Goal: Task Accomplishment & Management: Manage account settings

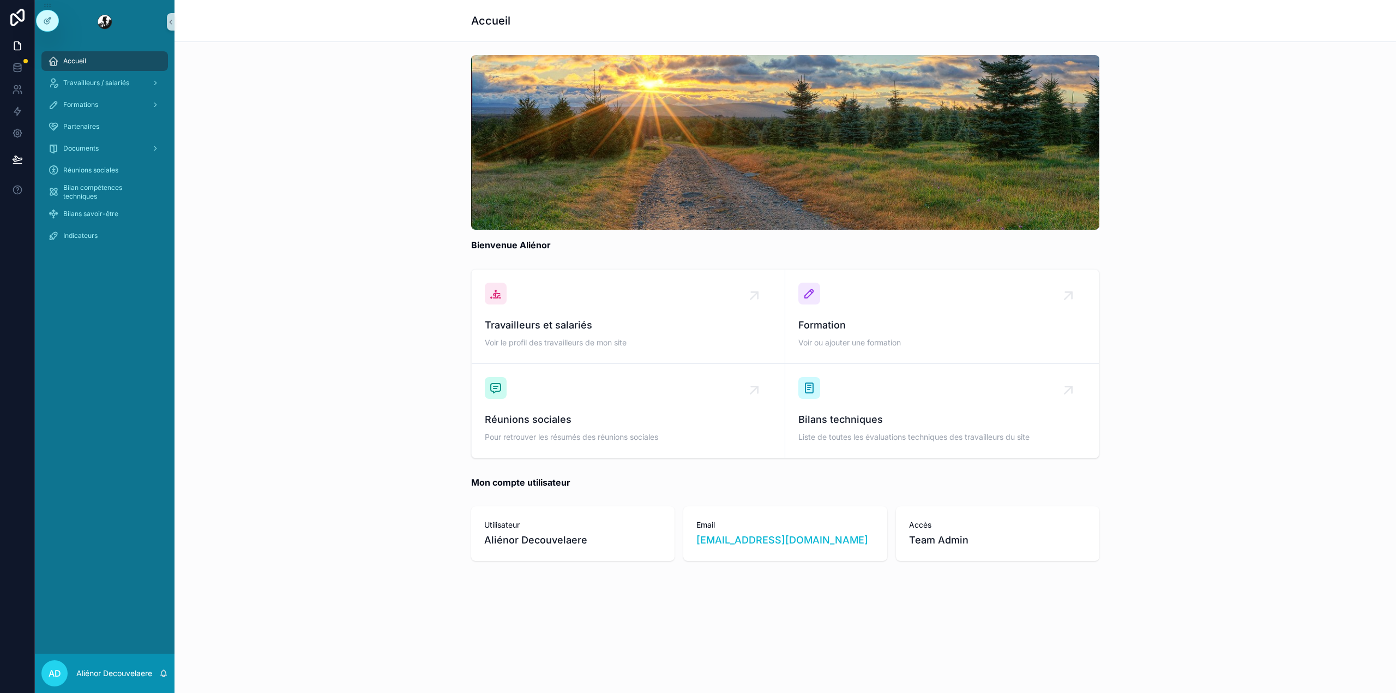
click at [1276, 140] on div "Bienvenue Aliénor" at bounding box center [785, 153] width 1204 height 205
click at [94, 212] on span "Bilans savoir-être" at bounding box center [90, 213] width 55 height 9
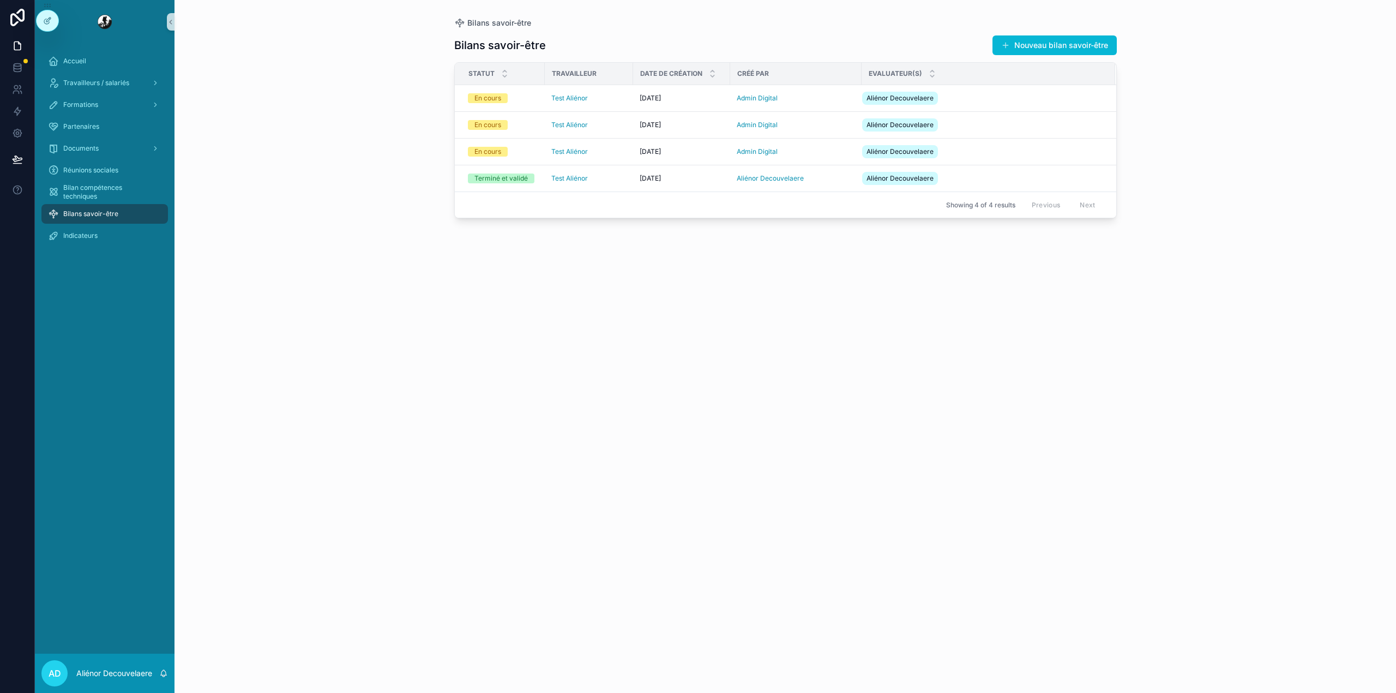
click at [94, 212] on span "Bilans savoir-être" at bounding box center [90, 213] width 55 height 9
click at [99, 192] on span "Bilan compétences techniques" at bounding box center [110, 191] width 94 height 17
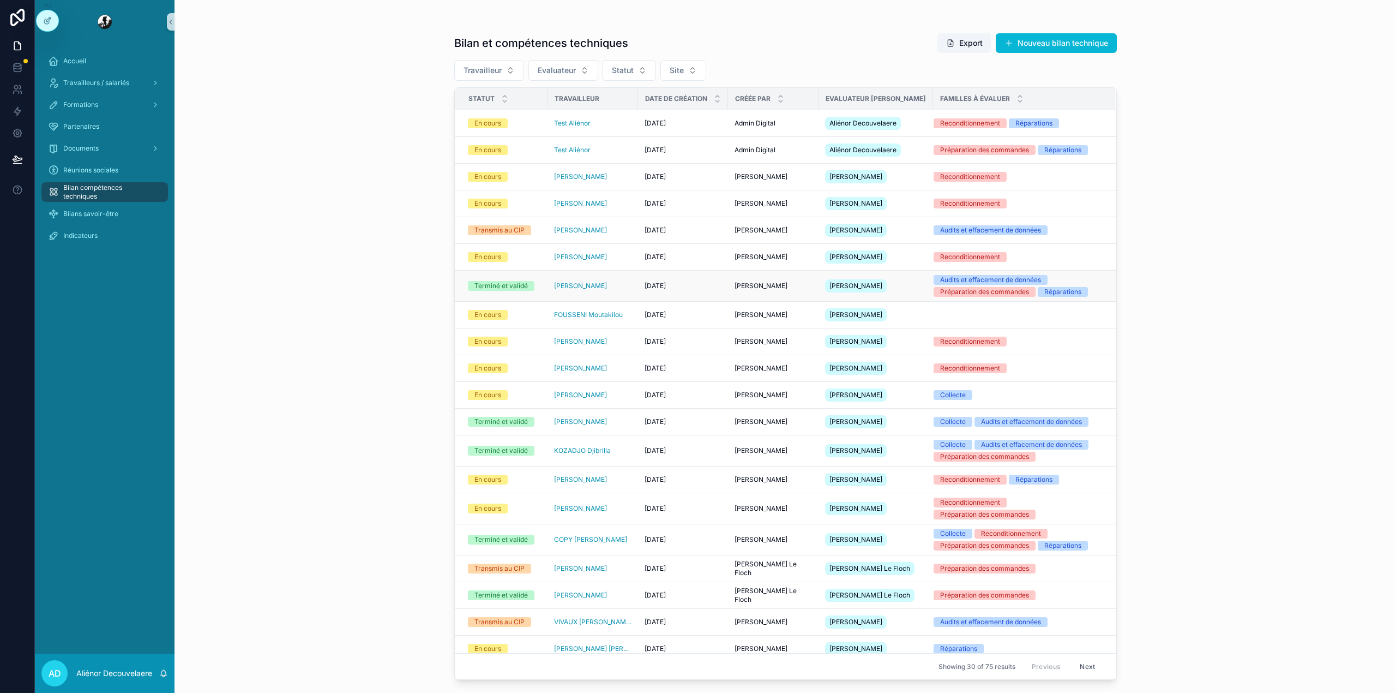
click at [713, 290] on div "[DATE] [DATE]" at bounding box center [683, 285] width 77 height 9
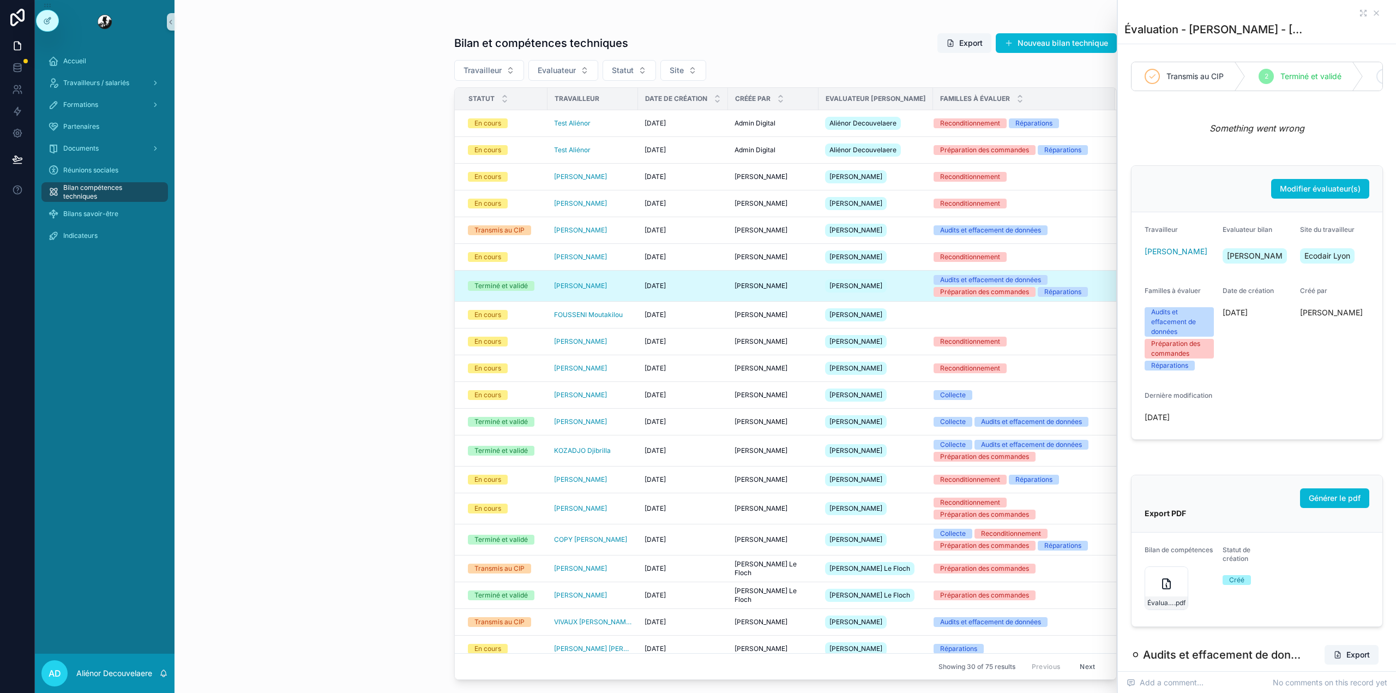
click at [1347, 13] on div "scrollable content" at bounding box center [1257, 13] width 265 height 9
click at [1359, 12] on icon "scrollable content" at bounding box center [1363, 13] width 9 height 9
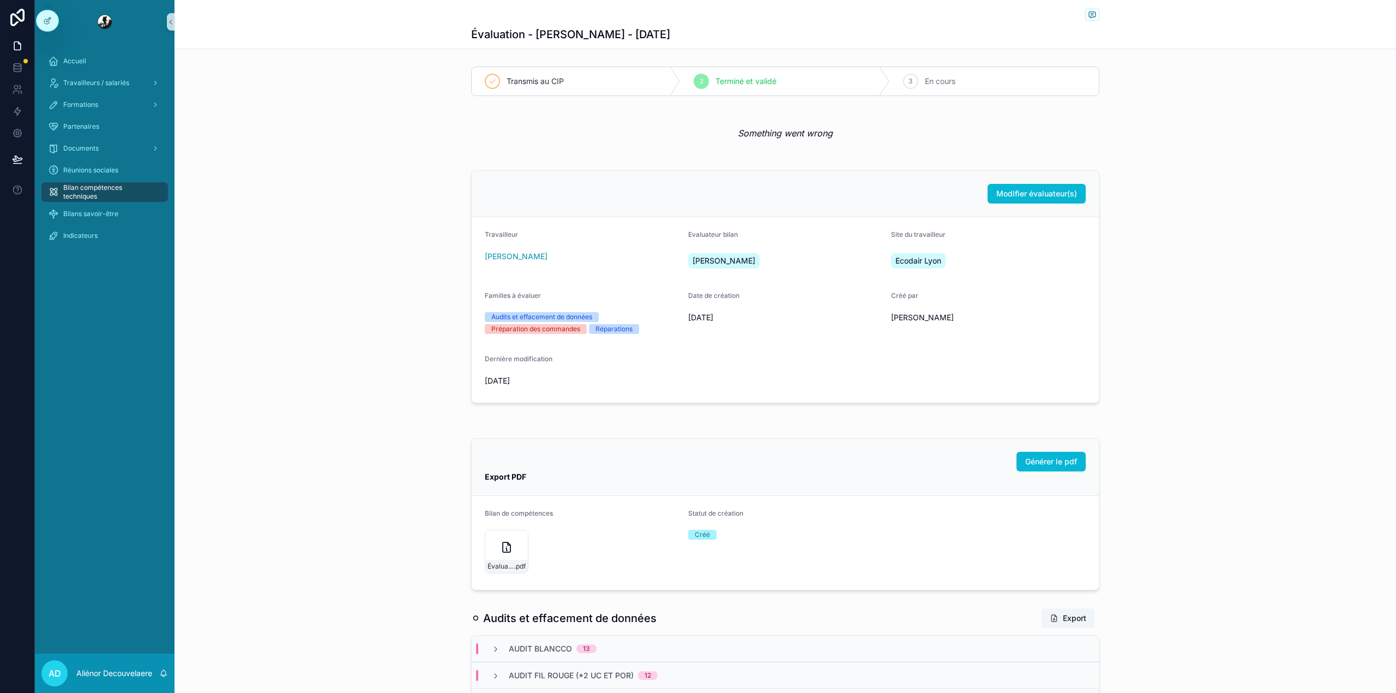
click at [61, 19] on link "scrollable content" at bounding box center [104, 21] width 127 height 17
click at [49, 17] on icon at bounding box center [47, 20] width 9 height 9
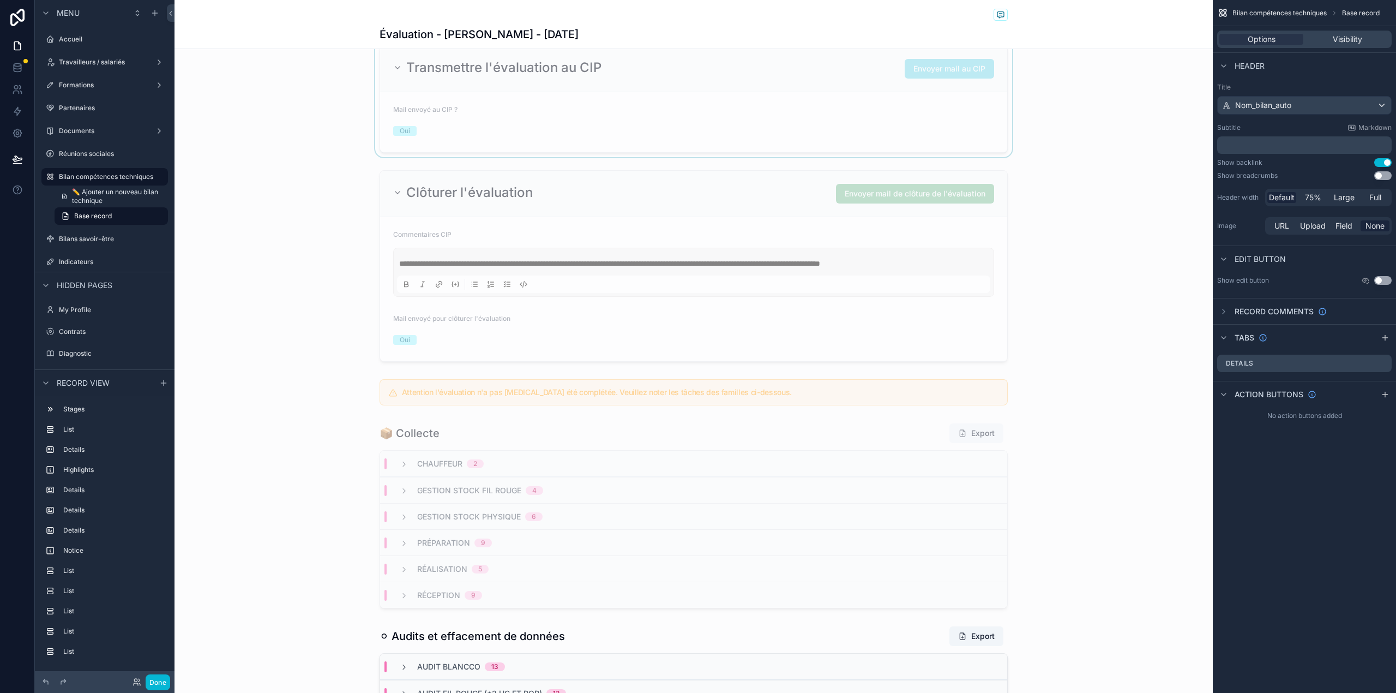
scroll to position [696, 0]
click at [821, 437] on div "scrollable content" at bounding box center [694, 515] width 1038 height 194
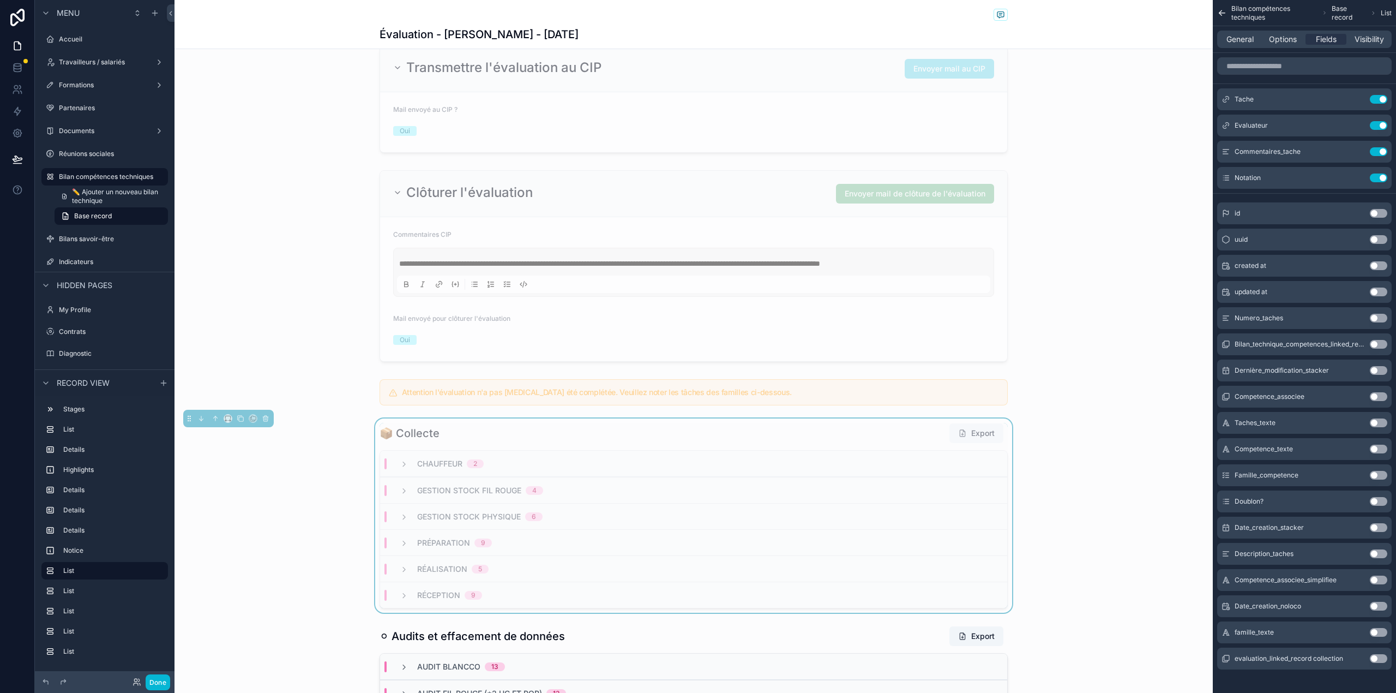
click at [821, 437] on div "📦 Collecte Export" at bounding box center [694, 433] width 628 height 21
click at [1282, 43] on span "Options" at bounding box center [1283, 39] width 28 height 11
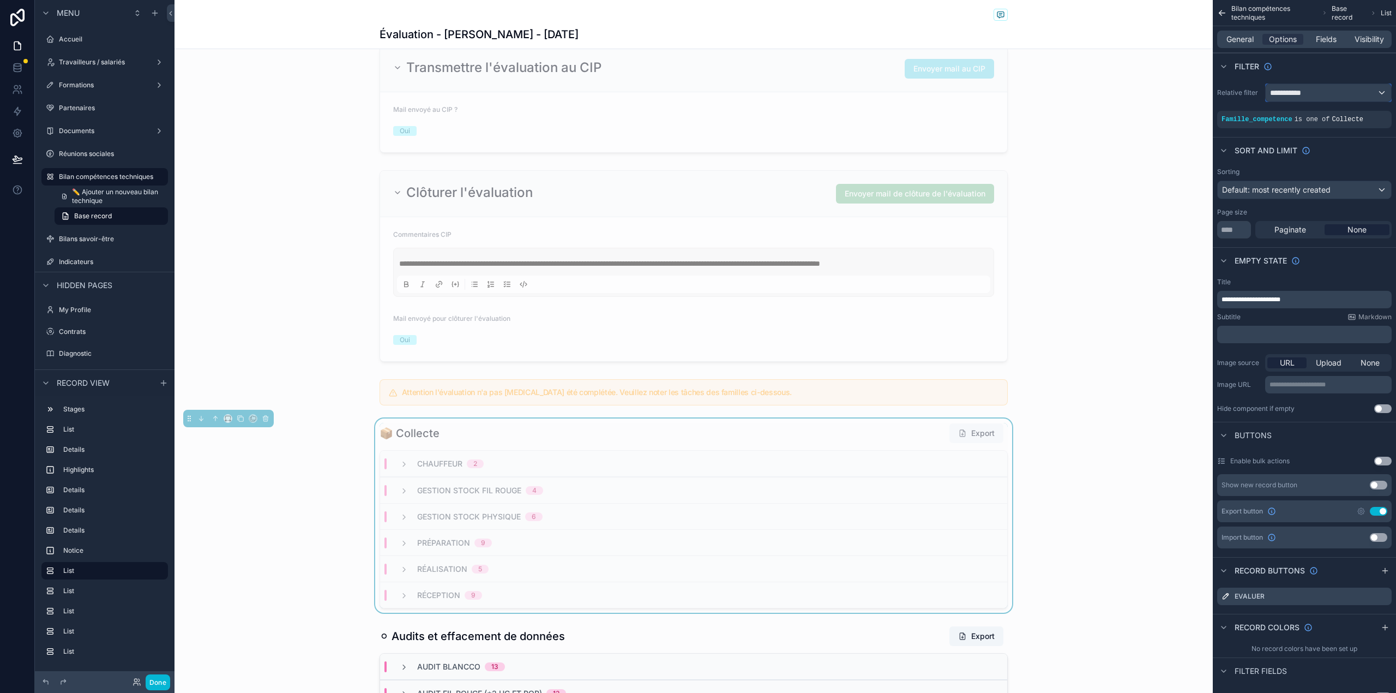
click at [1371, 96] on div "**********" at bounding box center [1328, 92] width 125 height 17
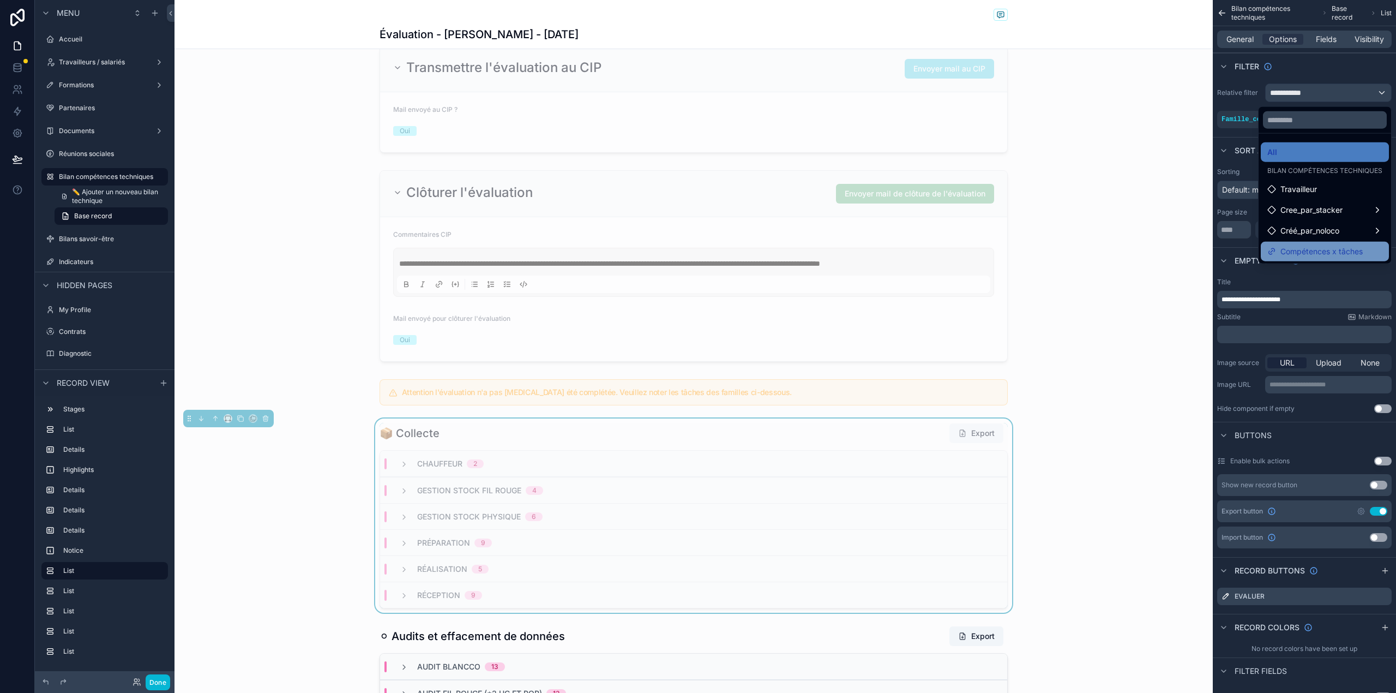
click at [1362, 253] on span "Compétences x tâches" at bounding box center [1322, 251] width 82 height 13
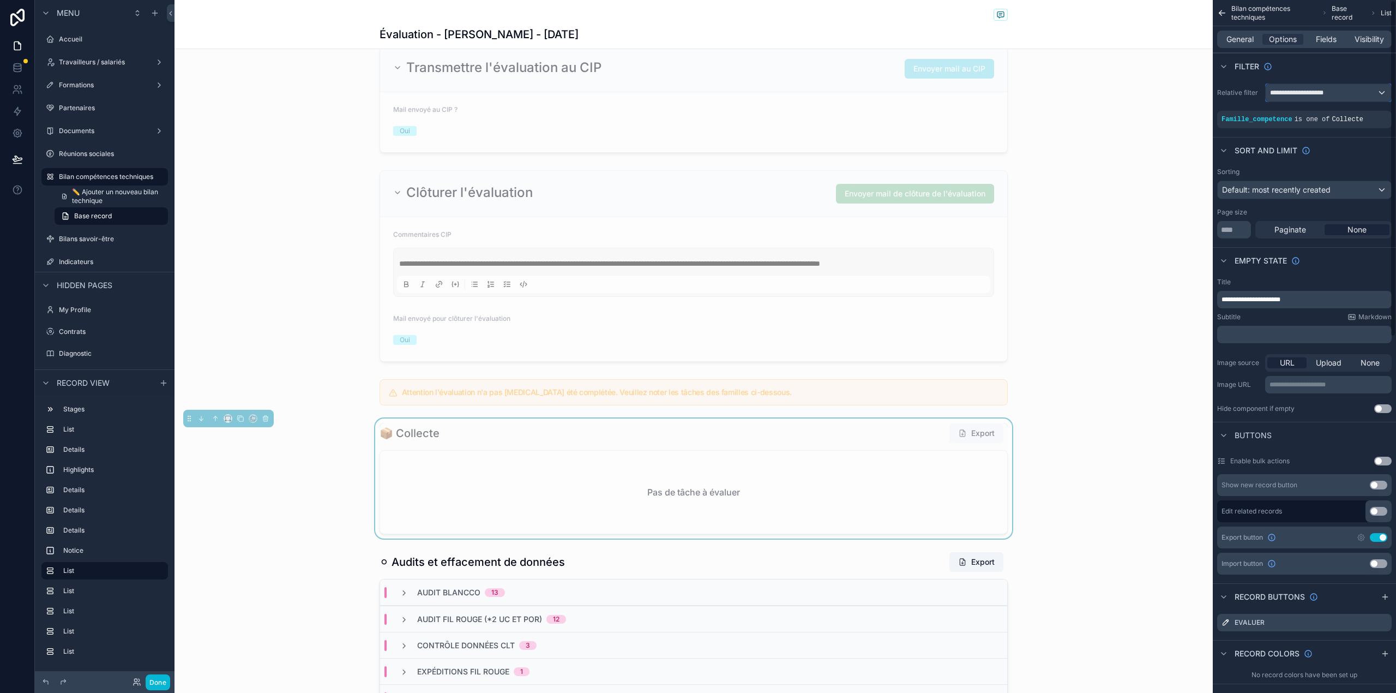
click at [1366, 88] on div "**********" at bounding box center [1328, 92] width 125 height 17
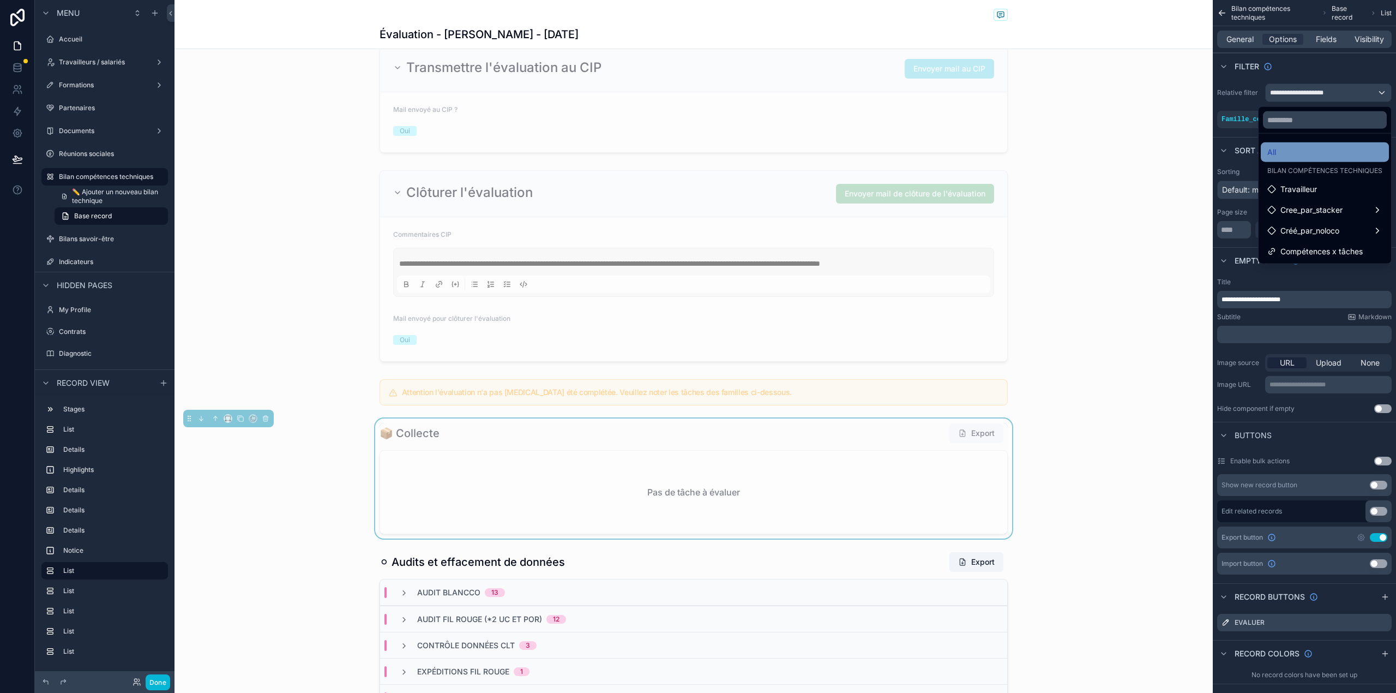
click at [1329, 149] on div "All" at bounding box center [1325, 152] width 115 height 13
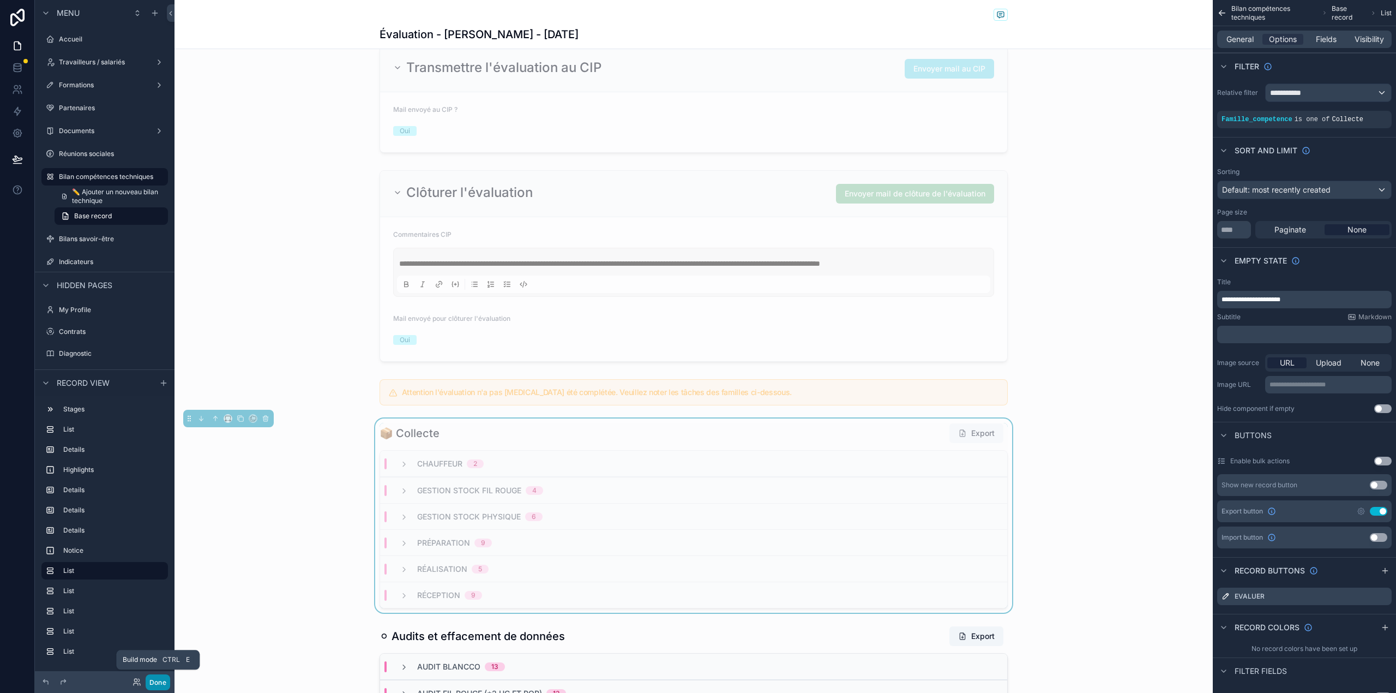
click at [166, 686] on button "Done" at bounding box center [158, 682] width 25 height 16
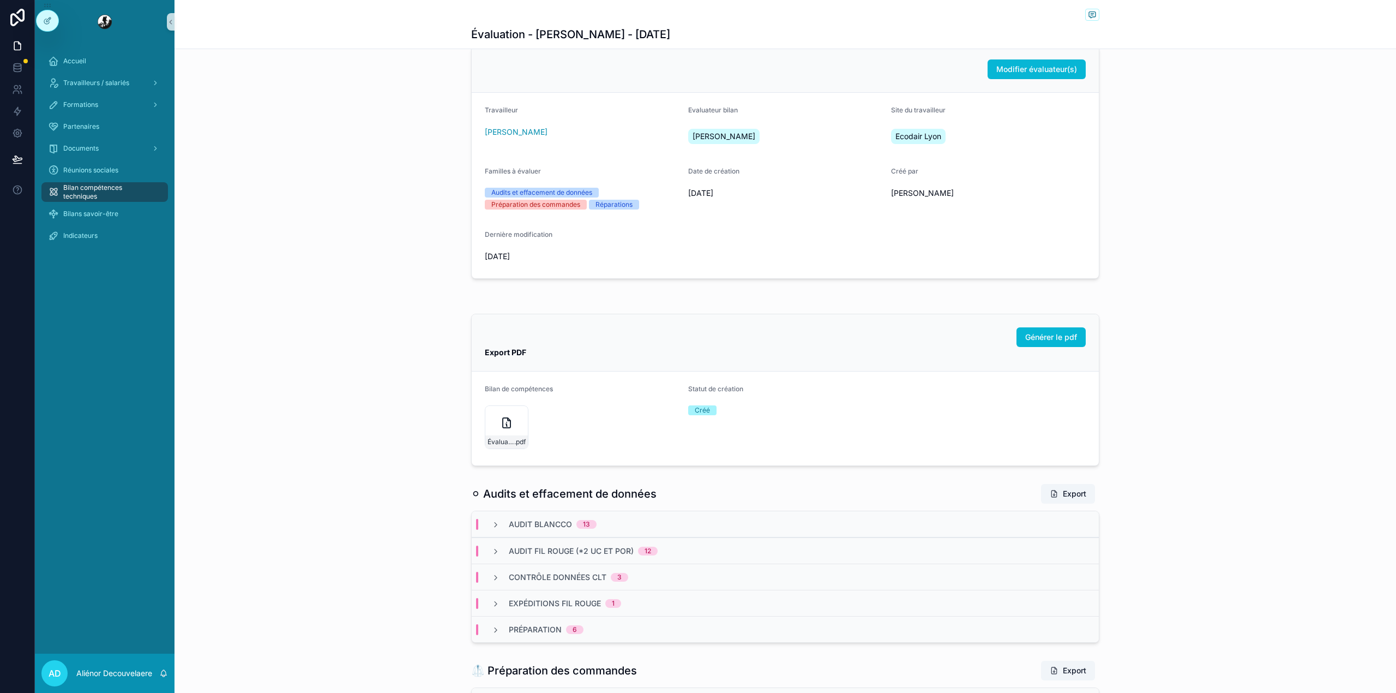
scroll to position [0, 0]
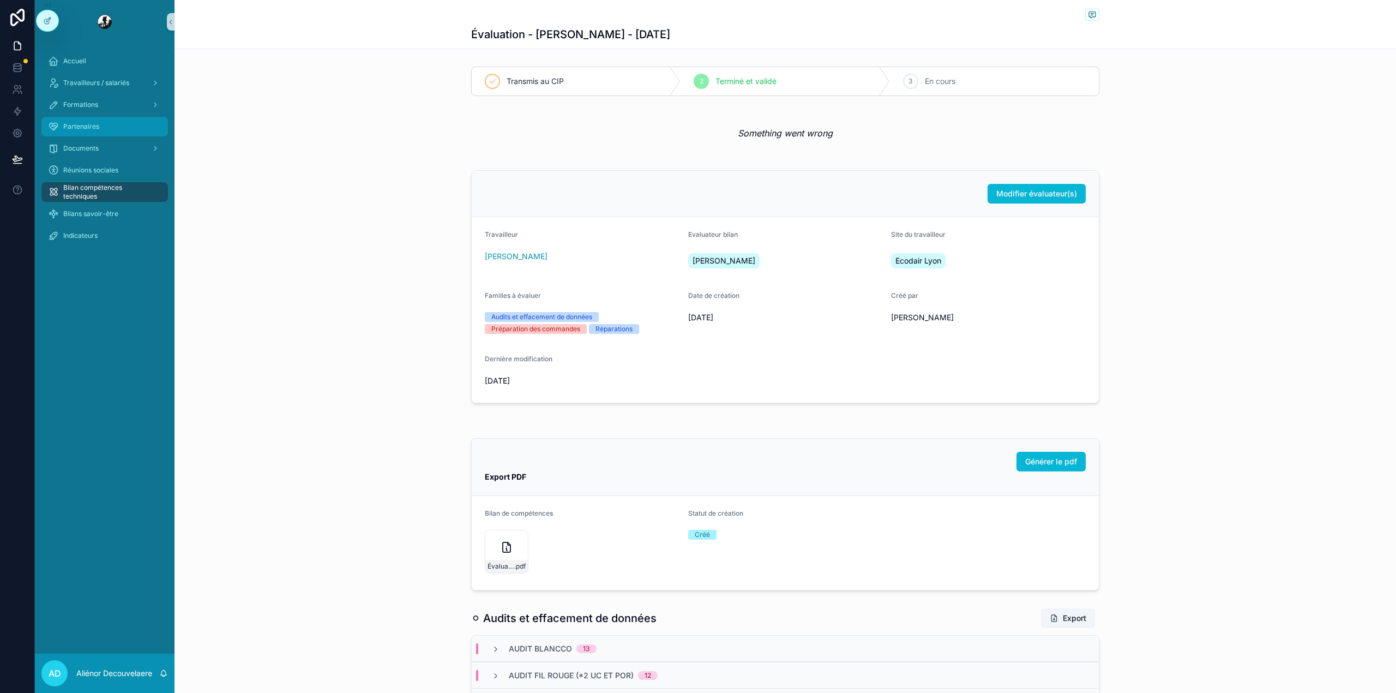
drag, startPoint x: 99, startPoint y: 143, endPoint x: 99, endPoint y: 136, distance: 7.1
click at [99, 136] on link "Partenaires" at bounding box center [104, 127] width 127 height 20
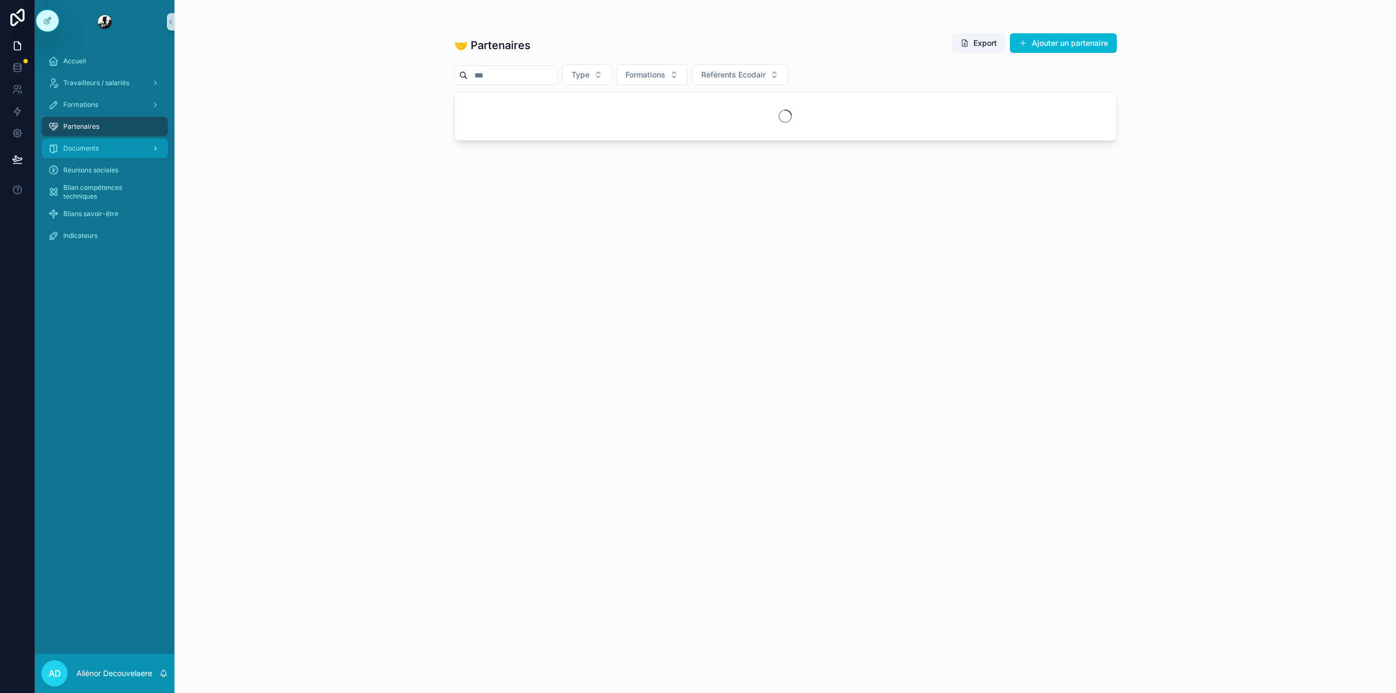
click at [93, 146] on span "Documents" at bounding box center [80, 148] width 35 height 9
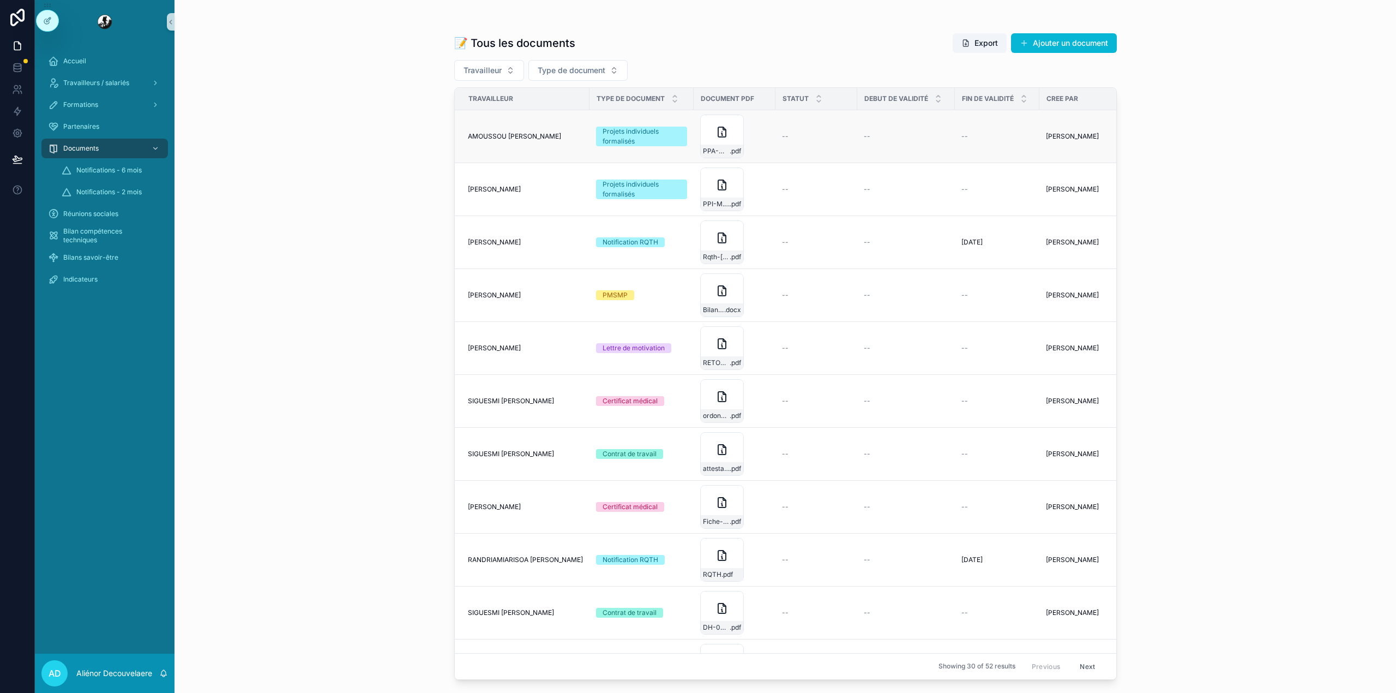
click at [821, 136] on div "--" at bounding box center [816, 136] width 69 height 9
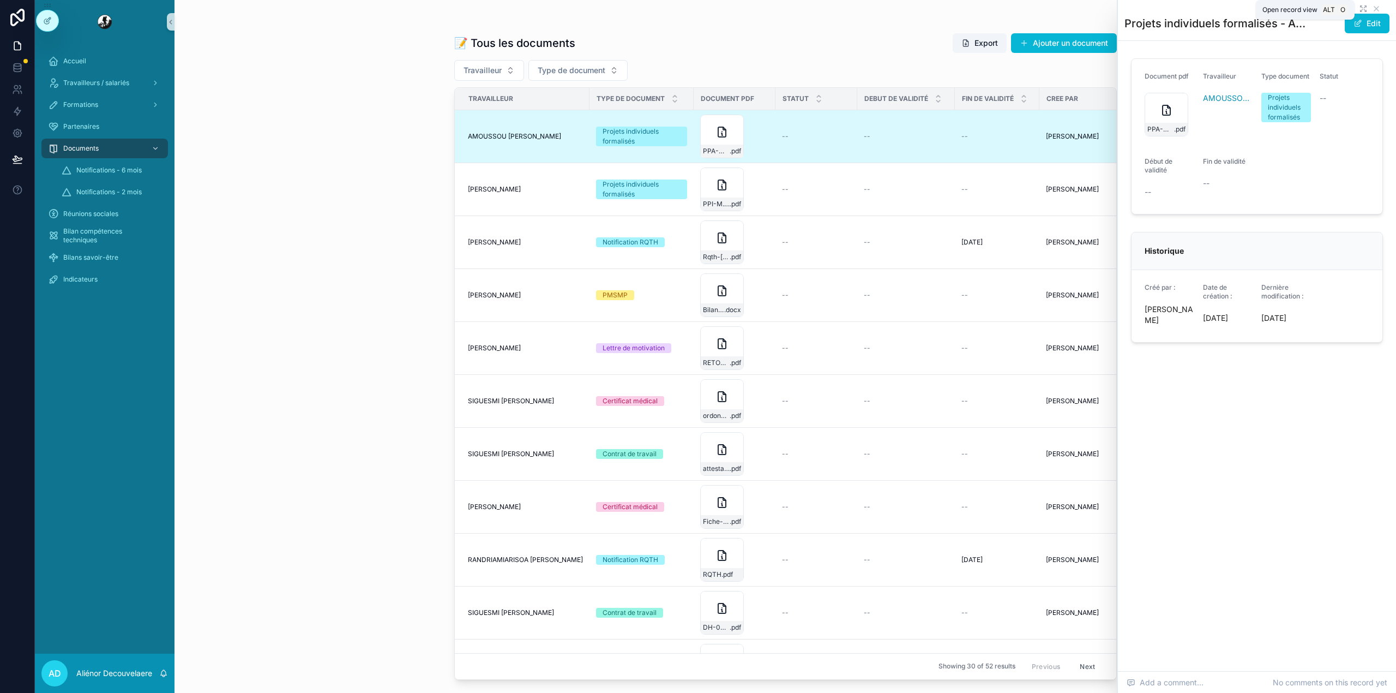
click at [1361, 10] on icon "scrollable content" at bounding box center [1362, 11] width 2 height 2
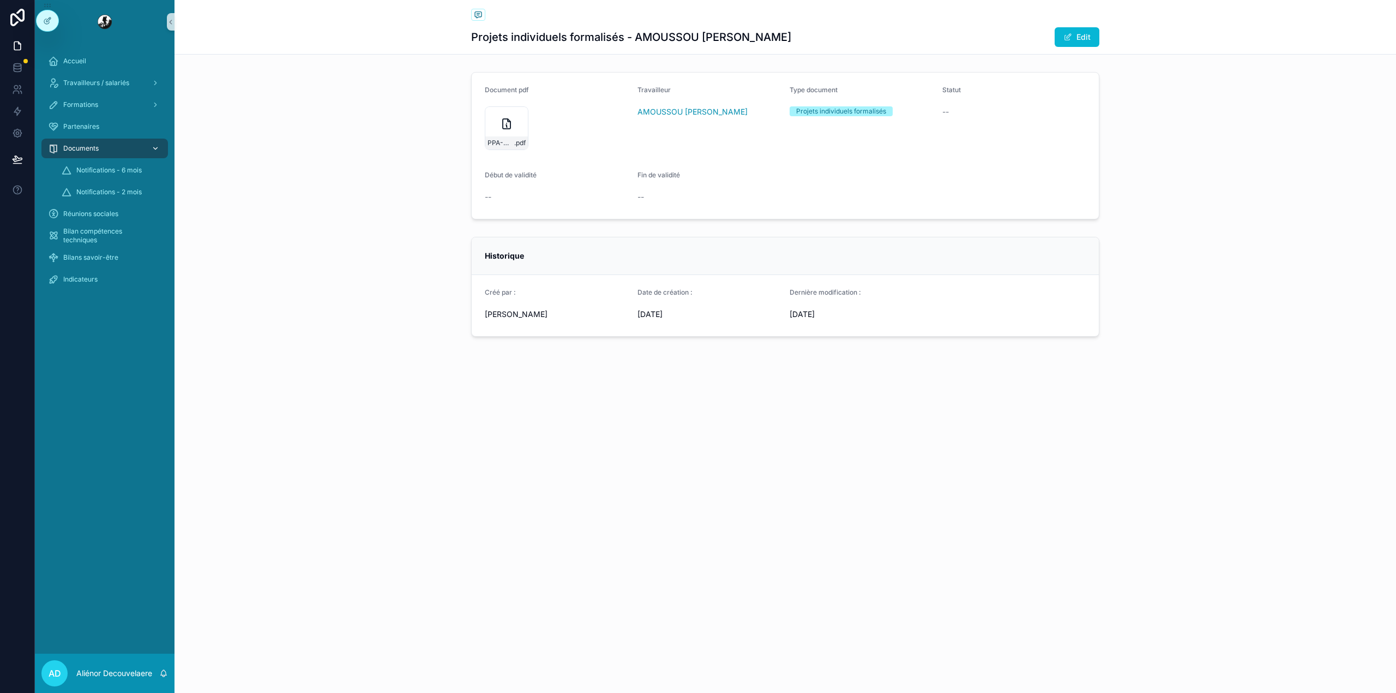
click at [104, 153] on div "Documents" at bounding box center [104, 148] width 113 height 17
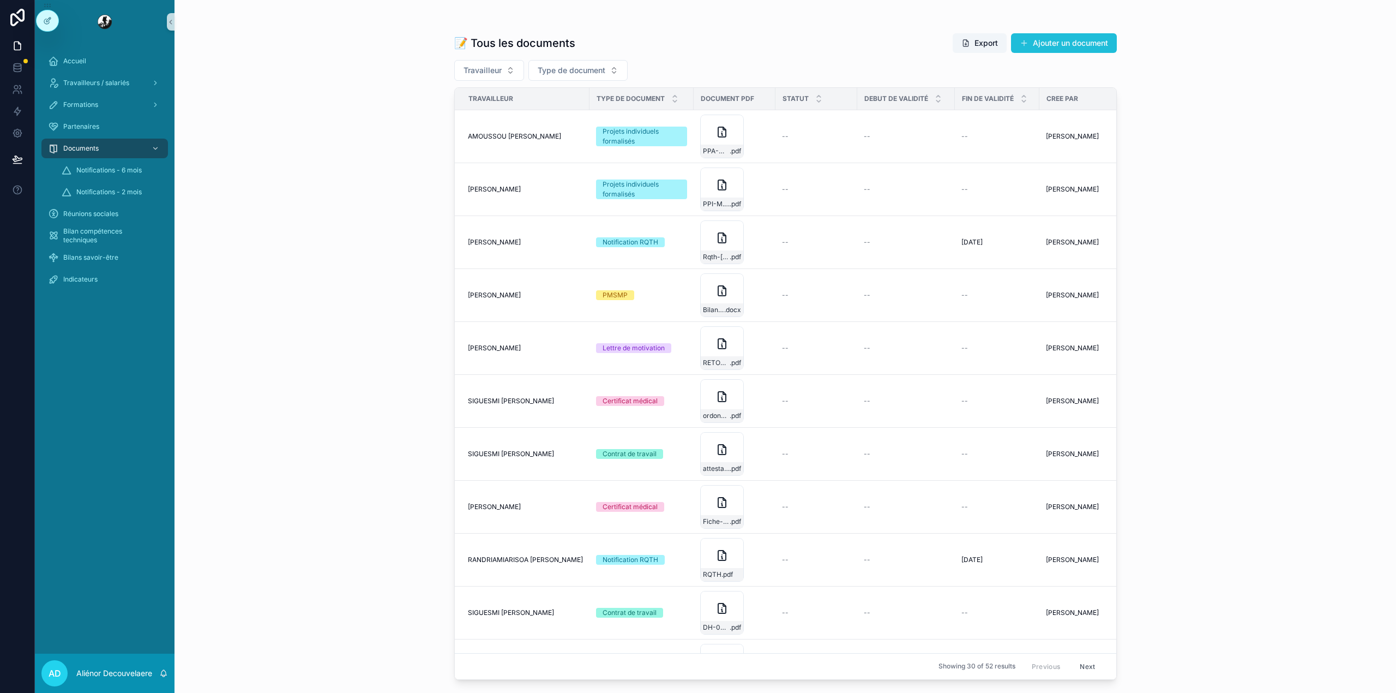
click at [1057, 37] on button "Ajouter un document" at bounding box center [1064, 43] width 106 height 20
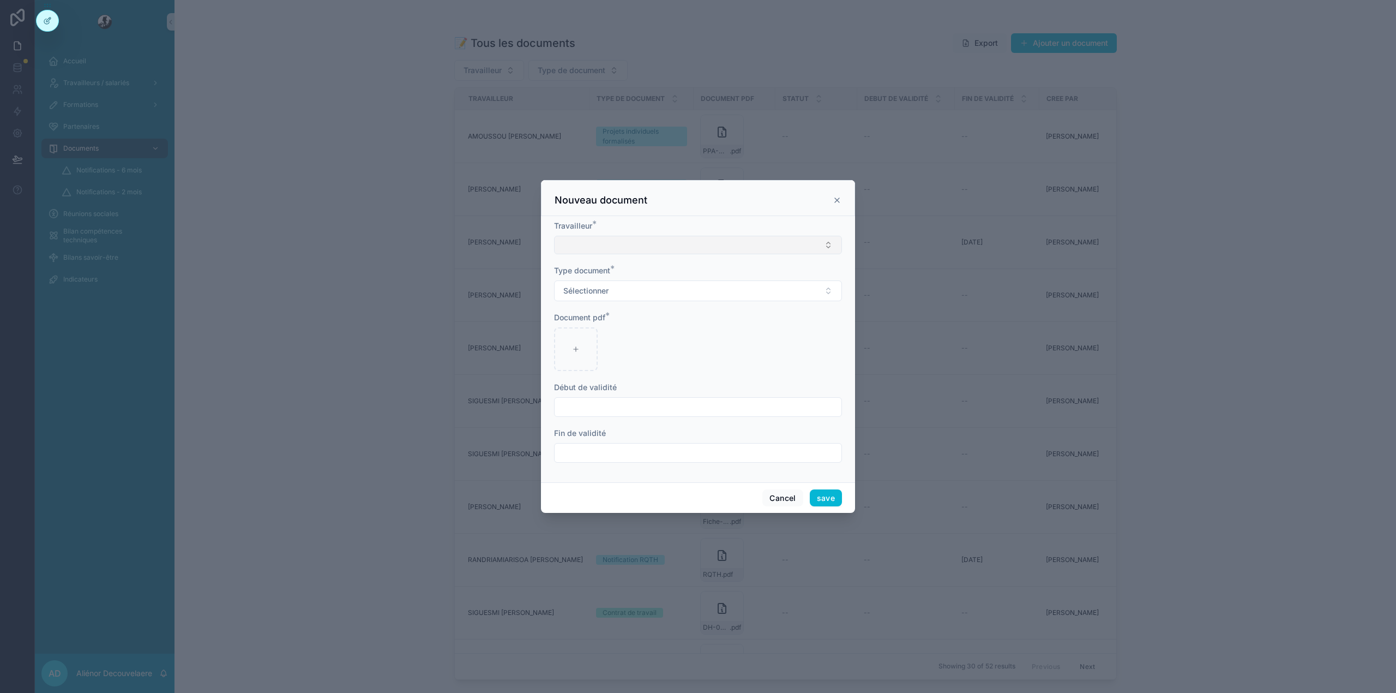
click at [675, 239] on button "Select Button" at bounding box center [698, 245] width 288 height 19
type input "****"
click at [626, 288] on div "Test Aliénor" at bounding box center [698, 287] width 283 height 17
click at [613, 310] on form "Travailleur * Test Aliénor Type document * Sélectionner Document pdf * Début de…" at bounding box center [698, 346] width 288 height 255
click at [605, 292] on span "Sélectionner" at bounding box center [585, 291] width 45 height 11
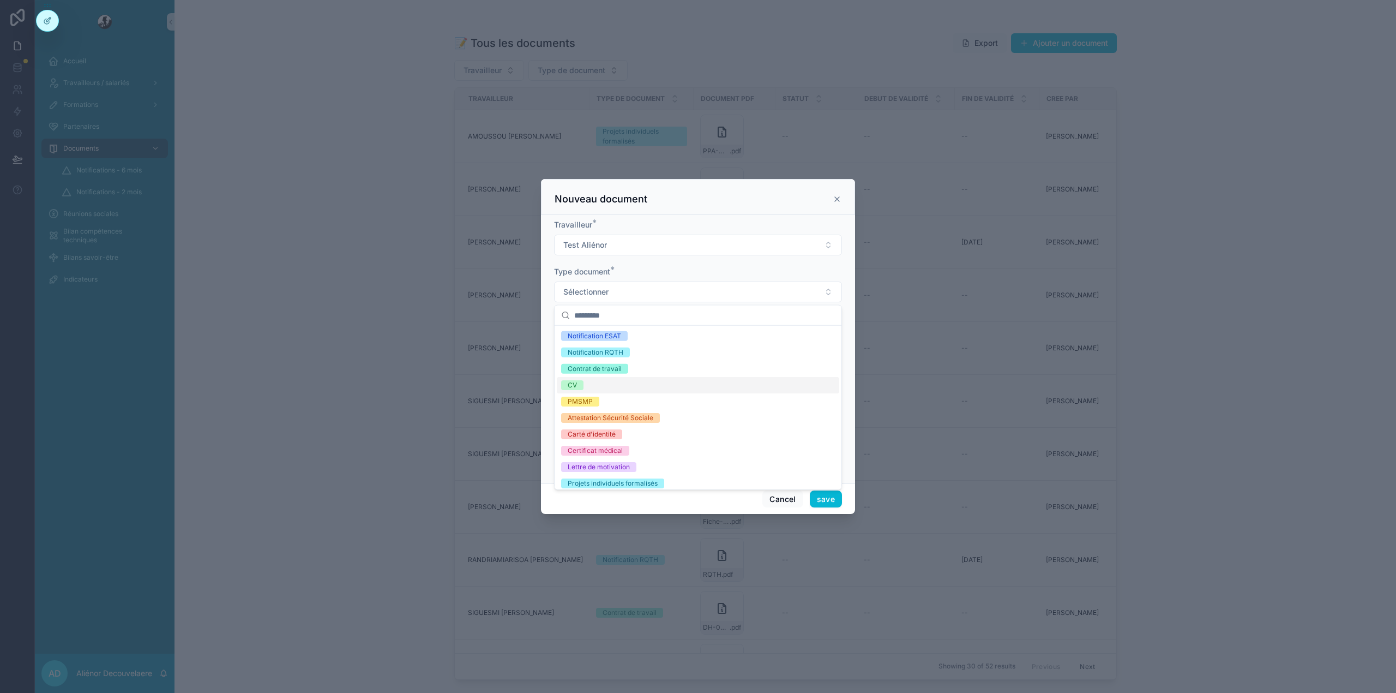
click at [618, 382] on div "CV" at bounding box center [698, 385] width 283 height 16
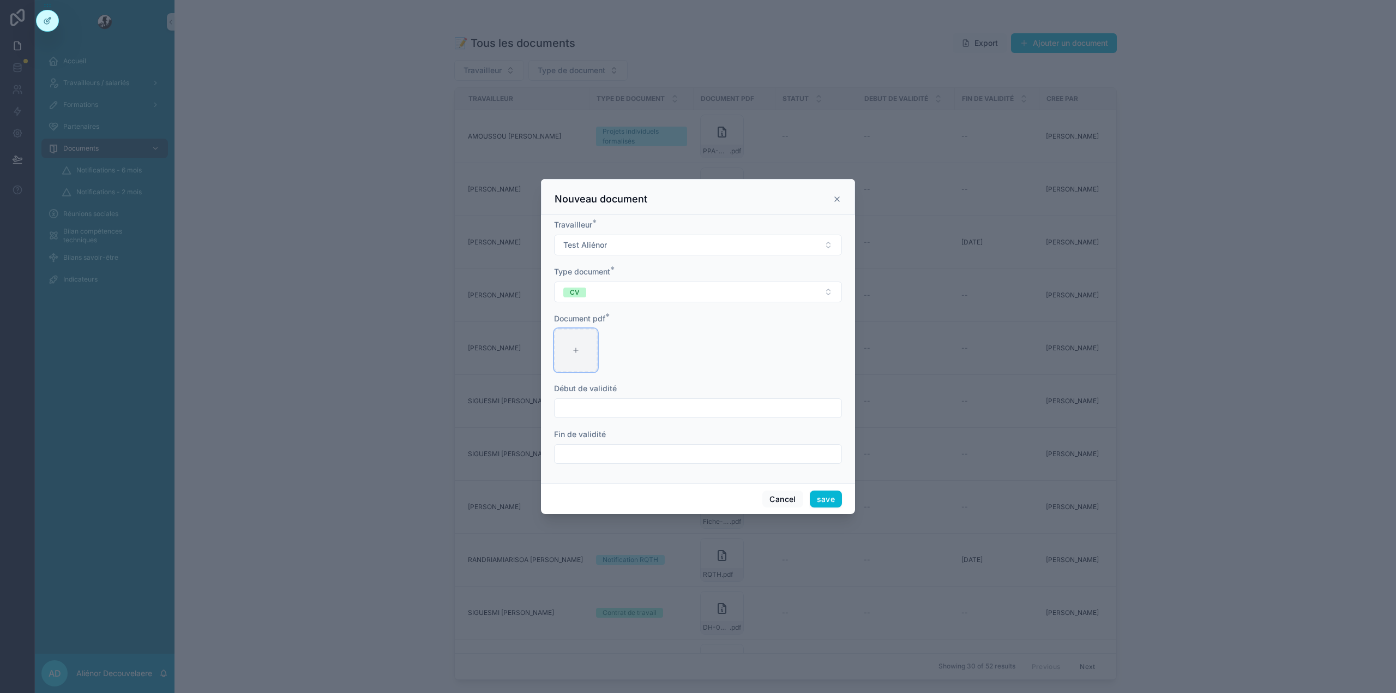
click at [562, 341] on div "scrollable content" at bounding box center [576, 350] width 44 height 44
type input "**********"
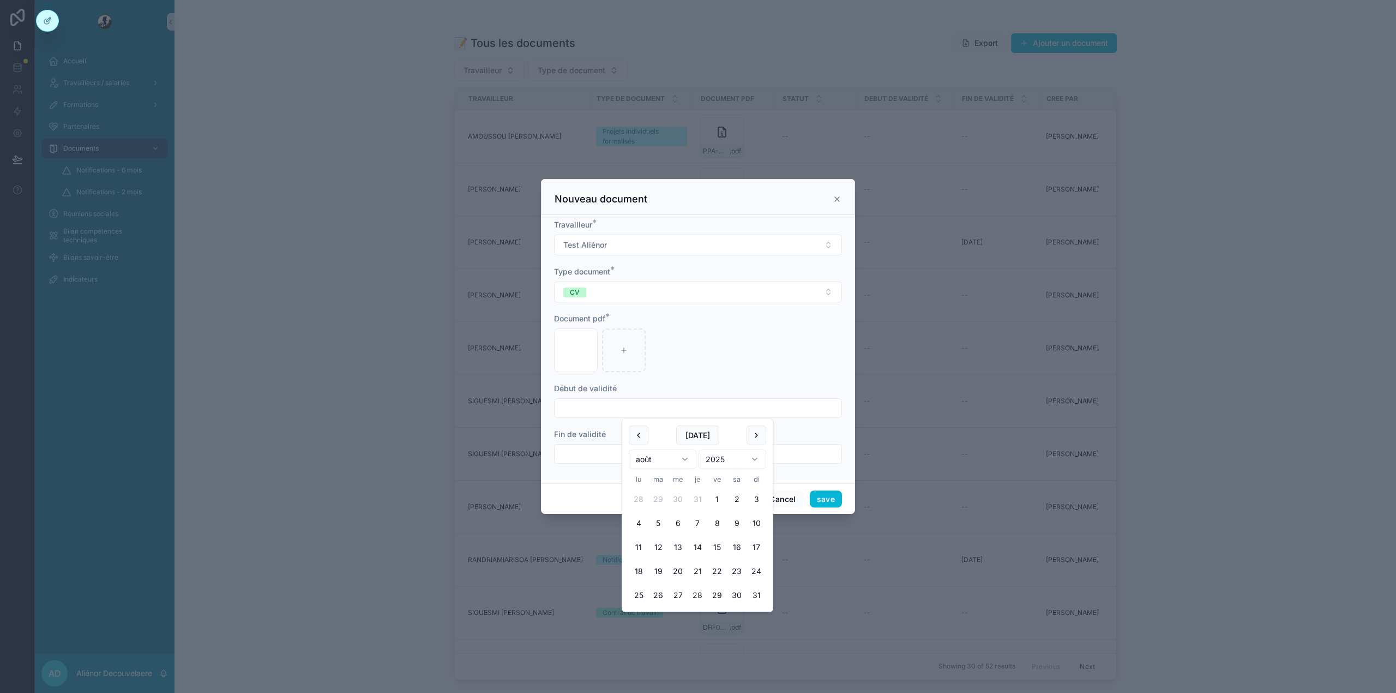
click at [683, 405] on input "scrollable content" at bounding box center [698, 407] width 287 height 15
click at [680, 515] on button "6" at bounding box center [678, 523] width 20 height 20
type input "**********"
click at [572, 458] on input "scrollable content" at bounding box center [698, 453] width 287 height 15
click at [695, 481] on button "[DATE]" at bounding box center [697, 481] width 43 height 20
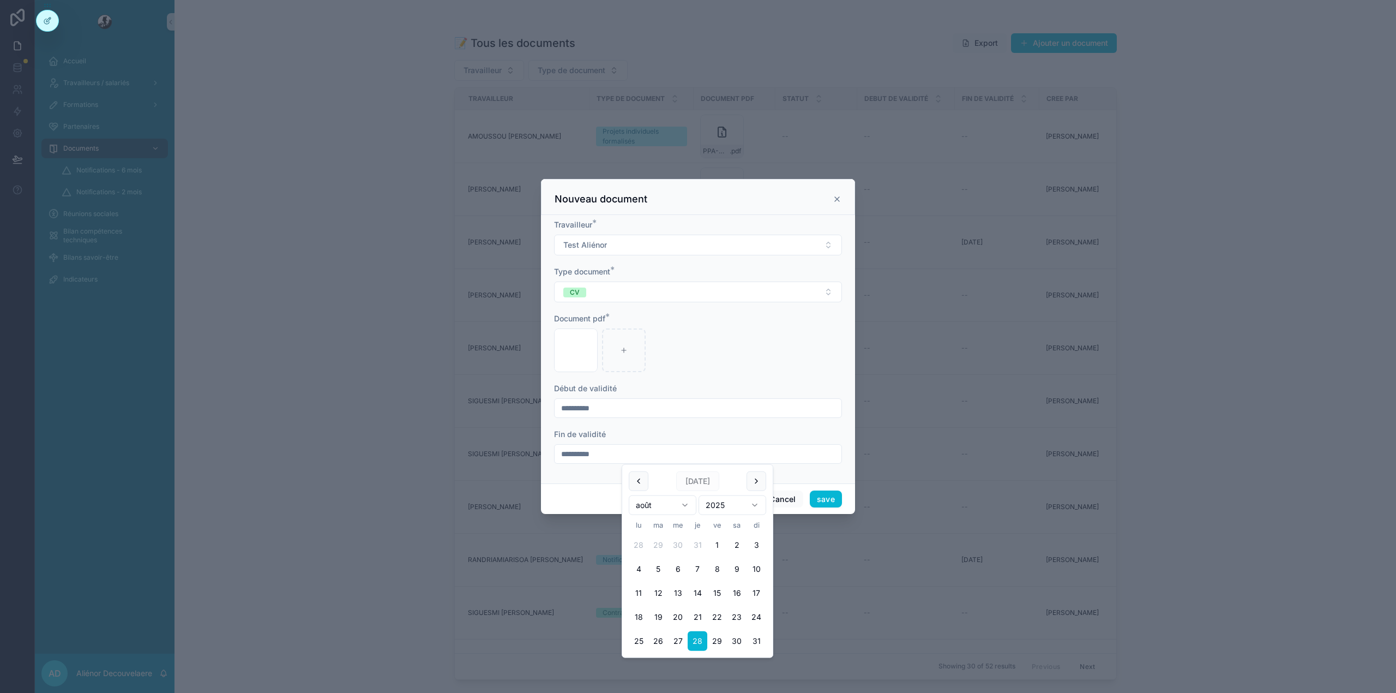
click at [779, 353] on div "Image1 .png" at bounding box center [698, 350] width 288 height 44
click at [705, 452] on input "**********" at bounding box center [698, 453] width 287 height 15
click at [677, 647] on button "27" at bounding box center [678, 641] width 20 height 20
type input "**********"
click at [828, 497] on button "save" at bounding box center [826, 498] width 32 height 17
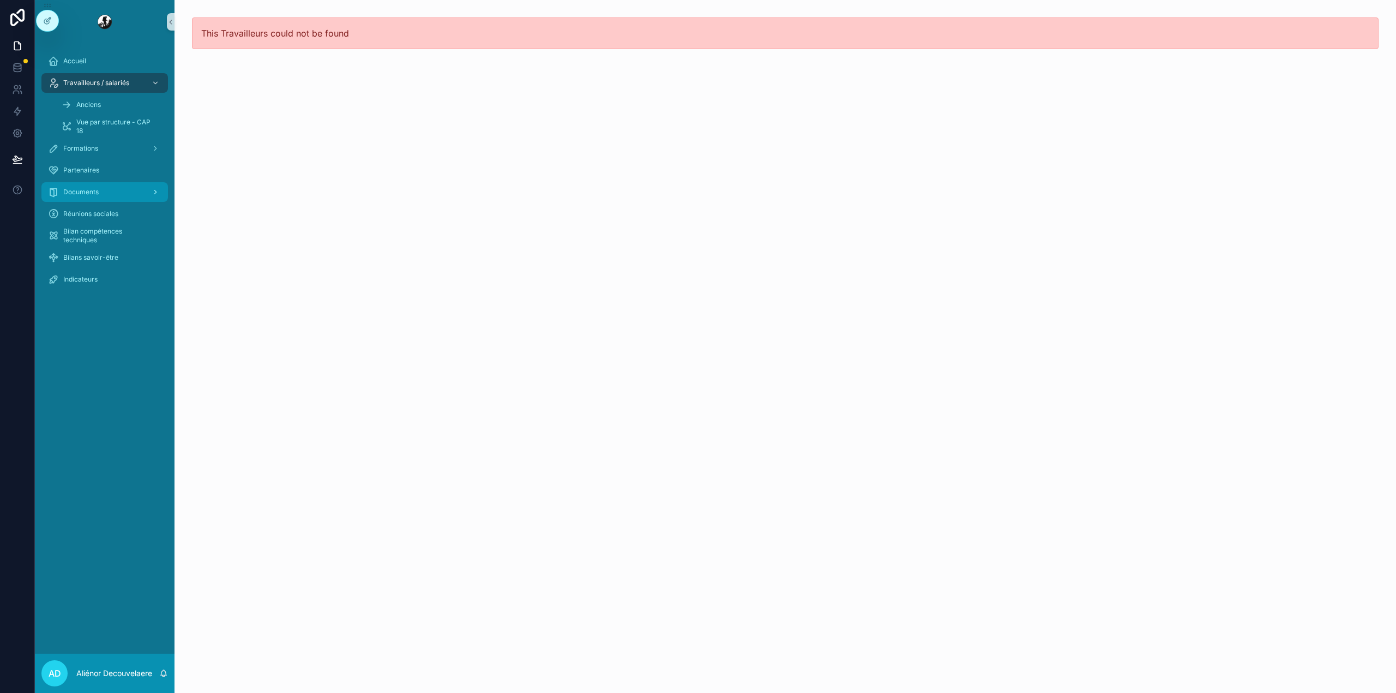
click at [103, 188] on div "Documents" at bounding box center [104, 191] width 113 height 17
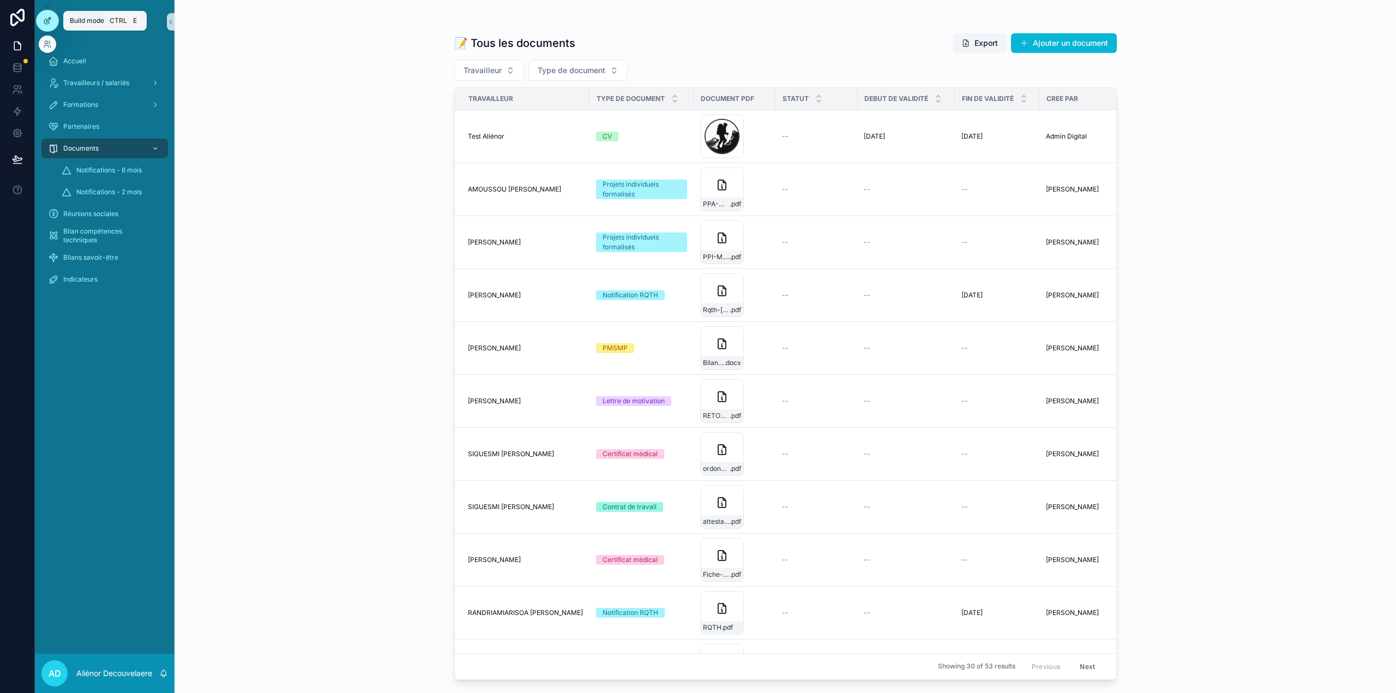
click at [44, 27] on div at bounding box center [48, 20] width 22 height 21
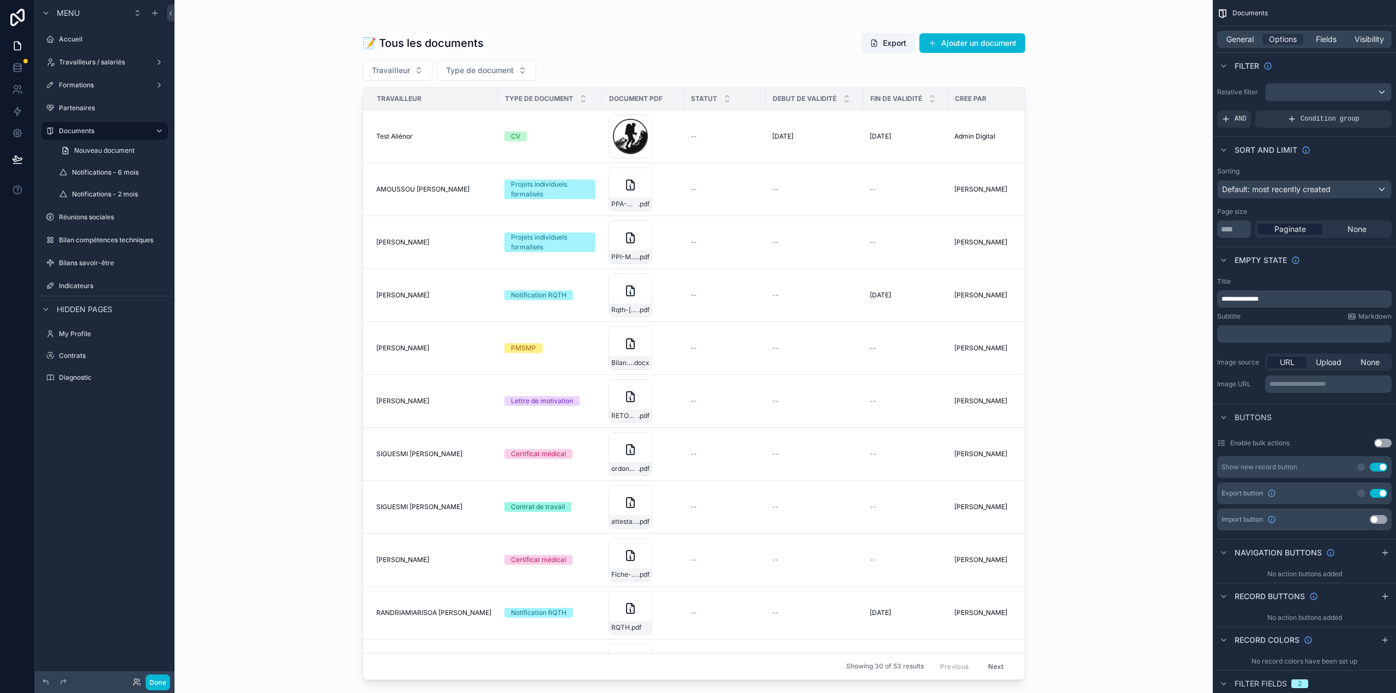
click at [1008, 39] on div "scrollable content" at bounding box center [694, 340] width 698 height 680
click at [158, 681] on button "Done" at bounding box center [158, 682] width 25 height 16
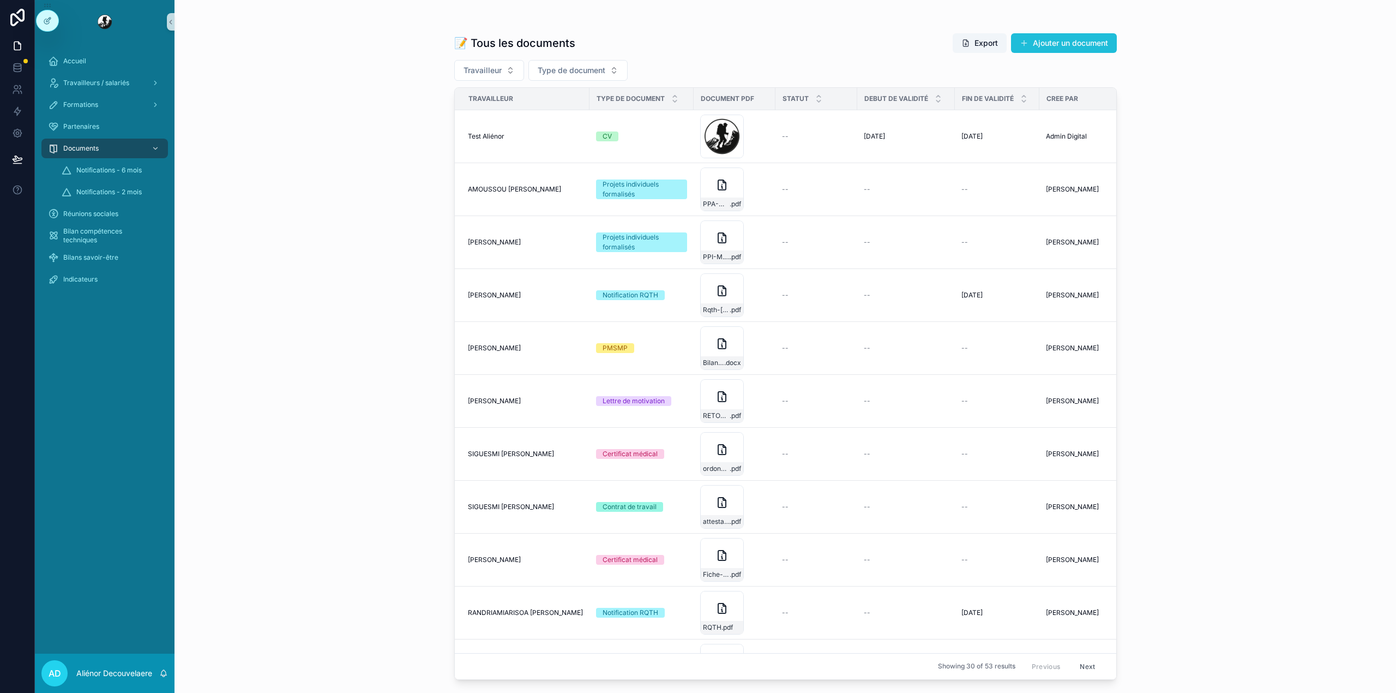
click at [1033, 44] on button "Ajouter un document" at bounding box center [1064, 43] width 106 height 20
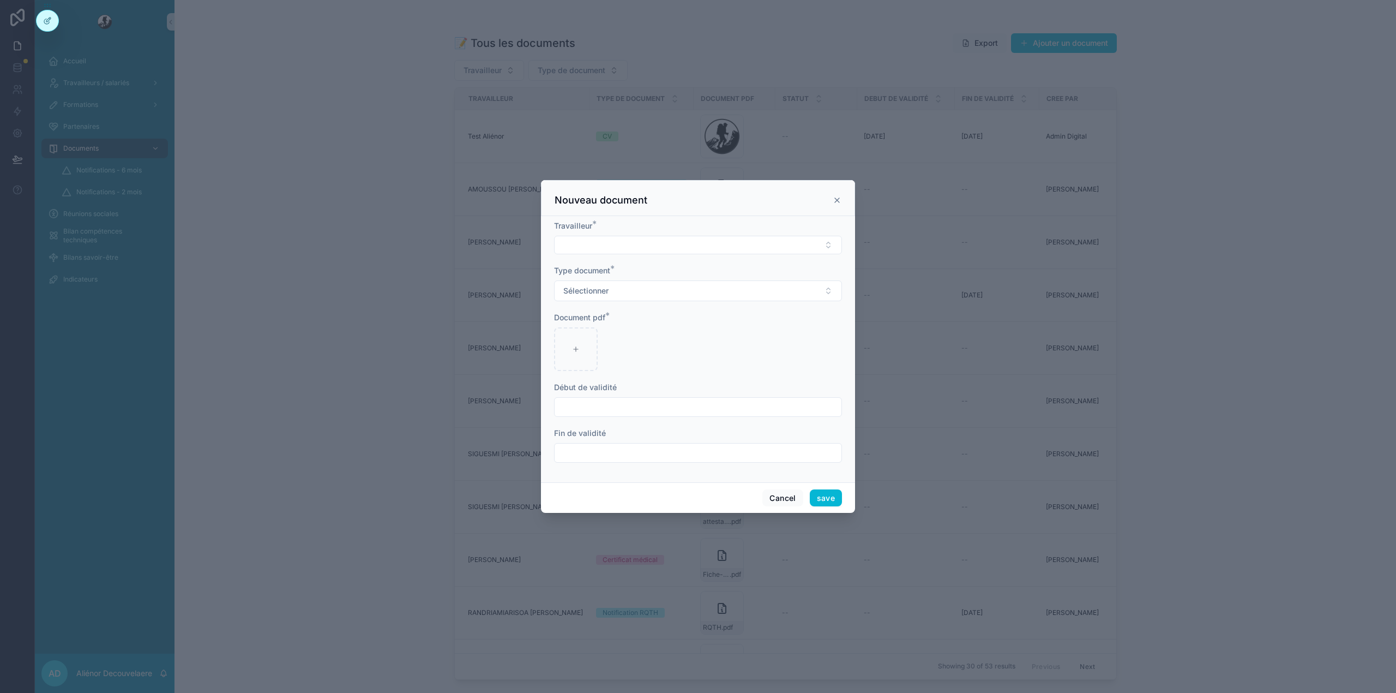
click at [832, 205] on div "Nouveau document" at bounding box center [698, 200] width 287 height 13
click at [834, 201] on icon "scrollable content" at bounding box center [837, 200] width 9 height 9
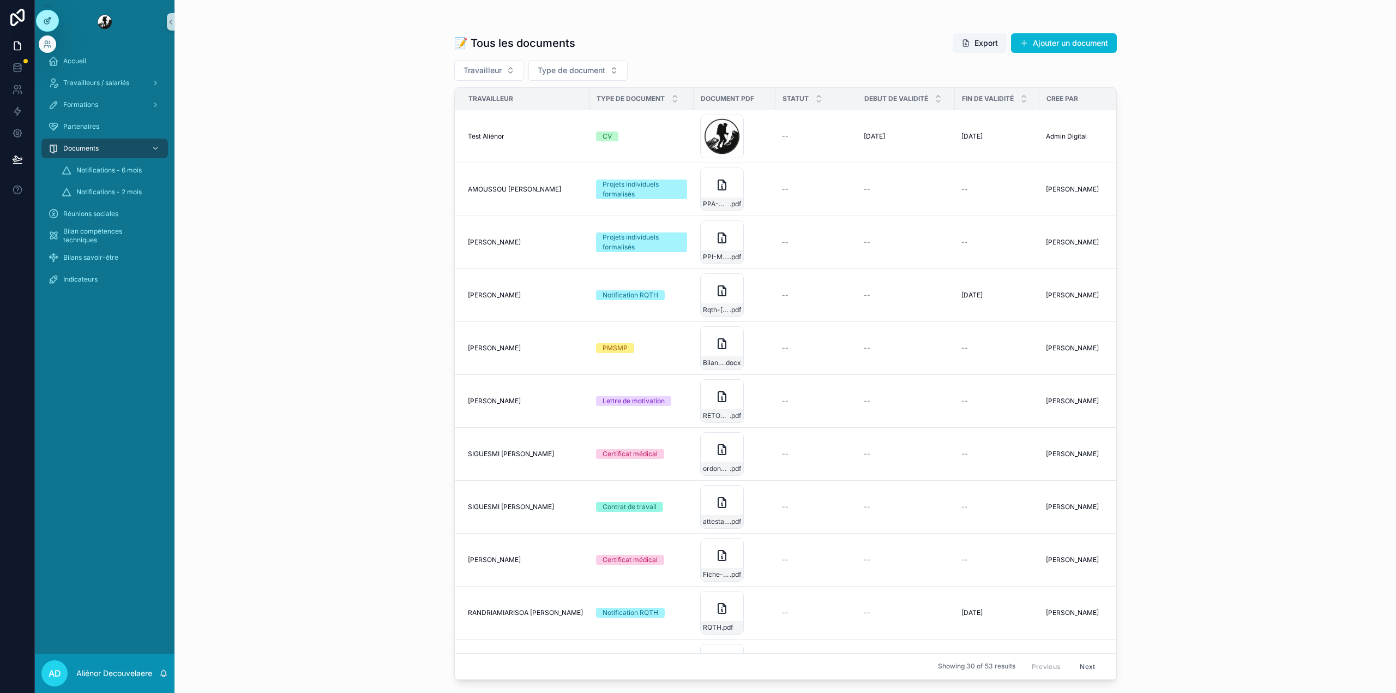
click at [47, 26] on div at bounding box center [48, 20] width 22 height 21
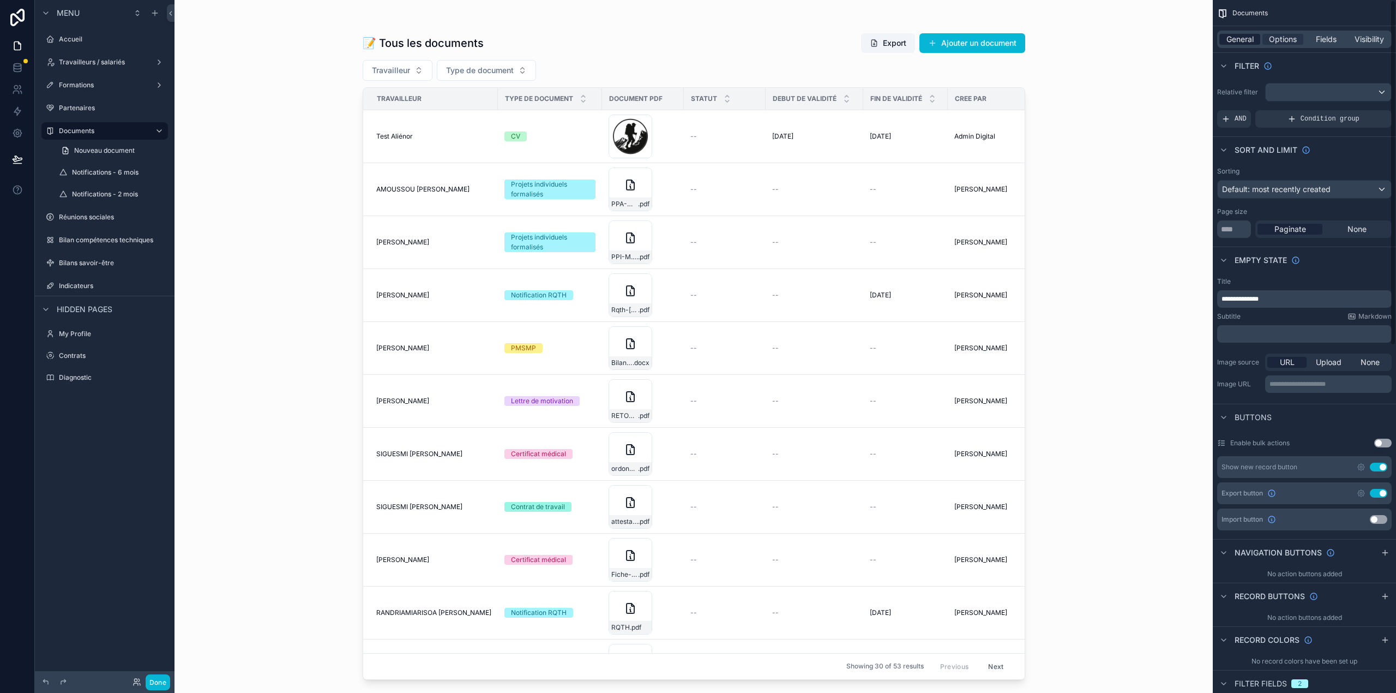
click at [1251, 38] on span "General" at bounding box center [1240, 39] width 27 height 11
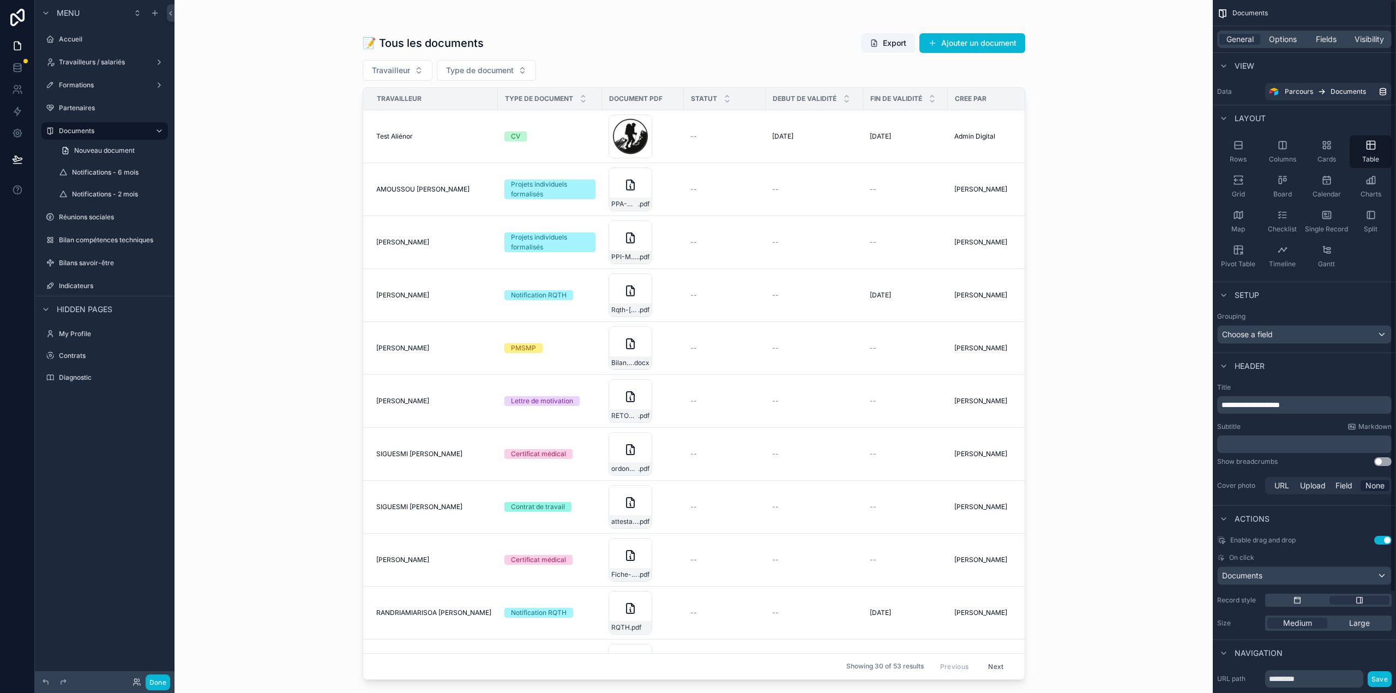
scroll to position [118, 0]
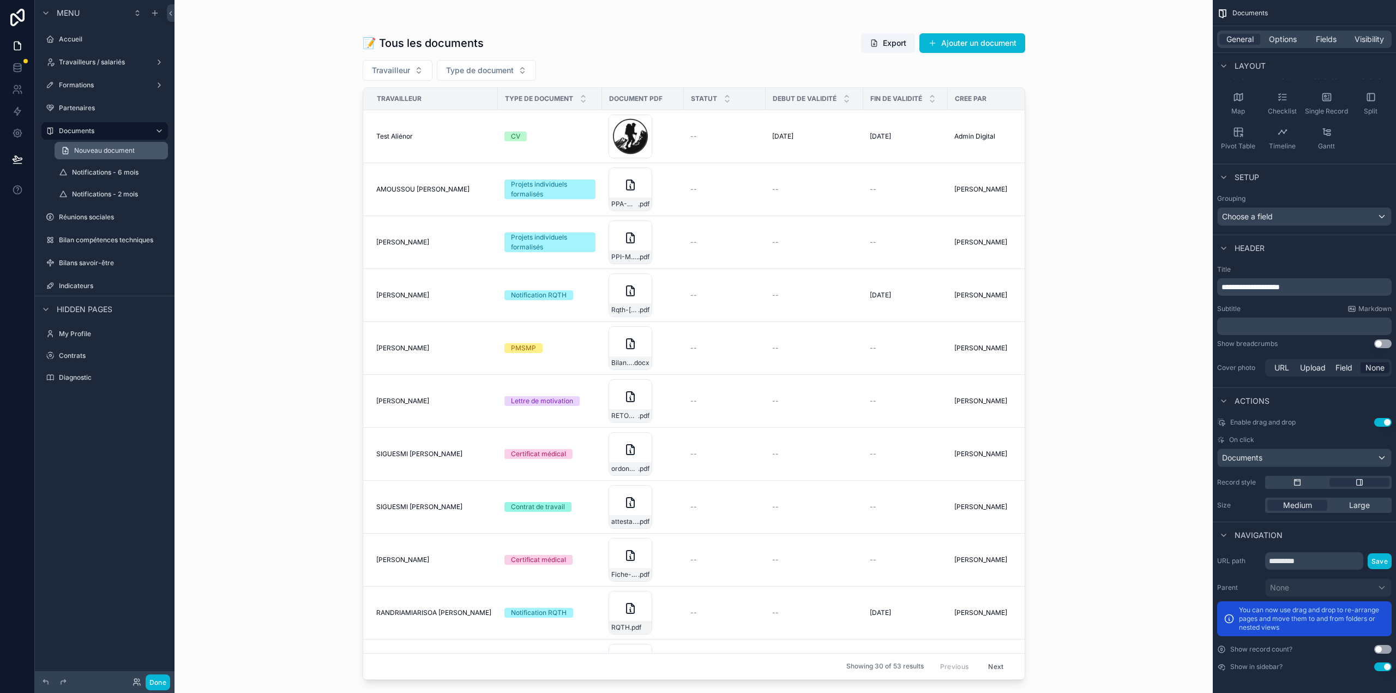
click at [117, 156] on link "Nouveau document" at bounding box center [111, 150] width 113 height 17
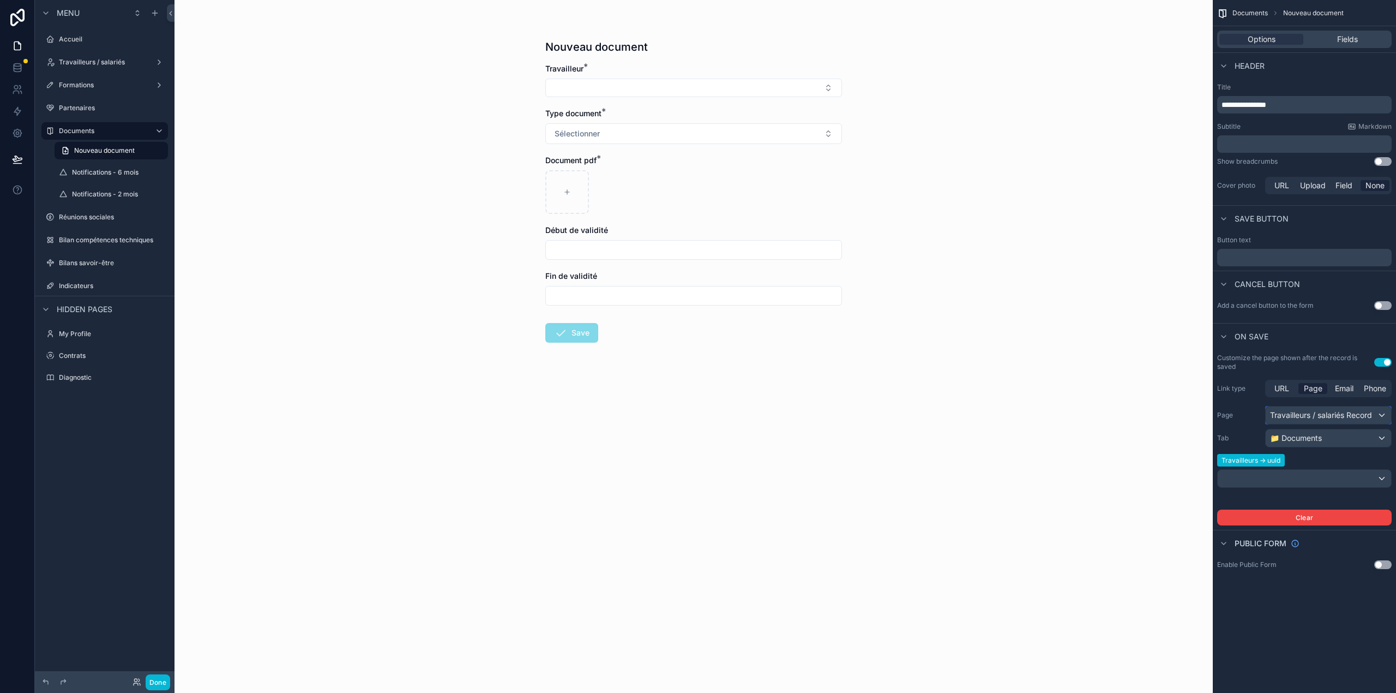
click at [1320, 412] on div "Travailleurs / salariés Record" at bounding box center [1328, 414] width 125 height 17
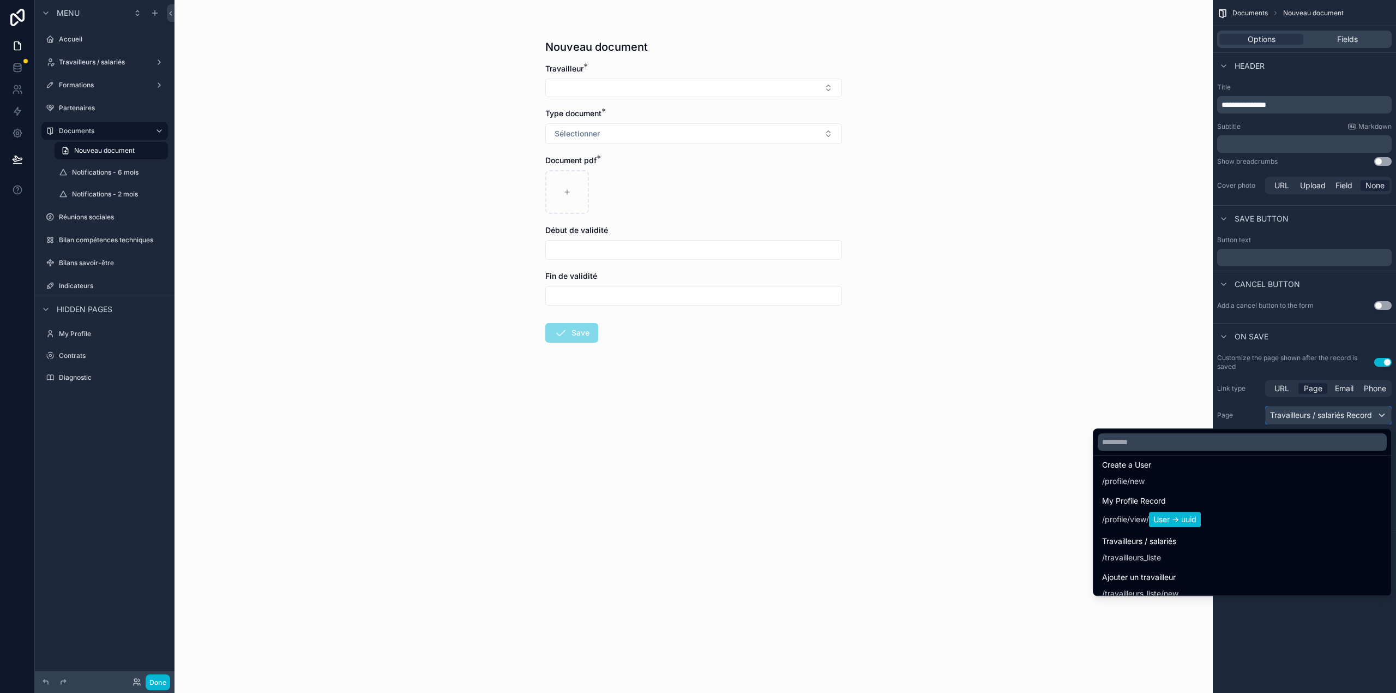
scroll to position [81, 0]
click at [1172, 445] on input "text" at bounding box center [1242, 441] width 289 height 17
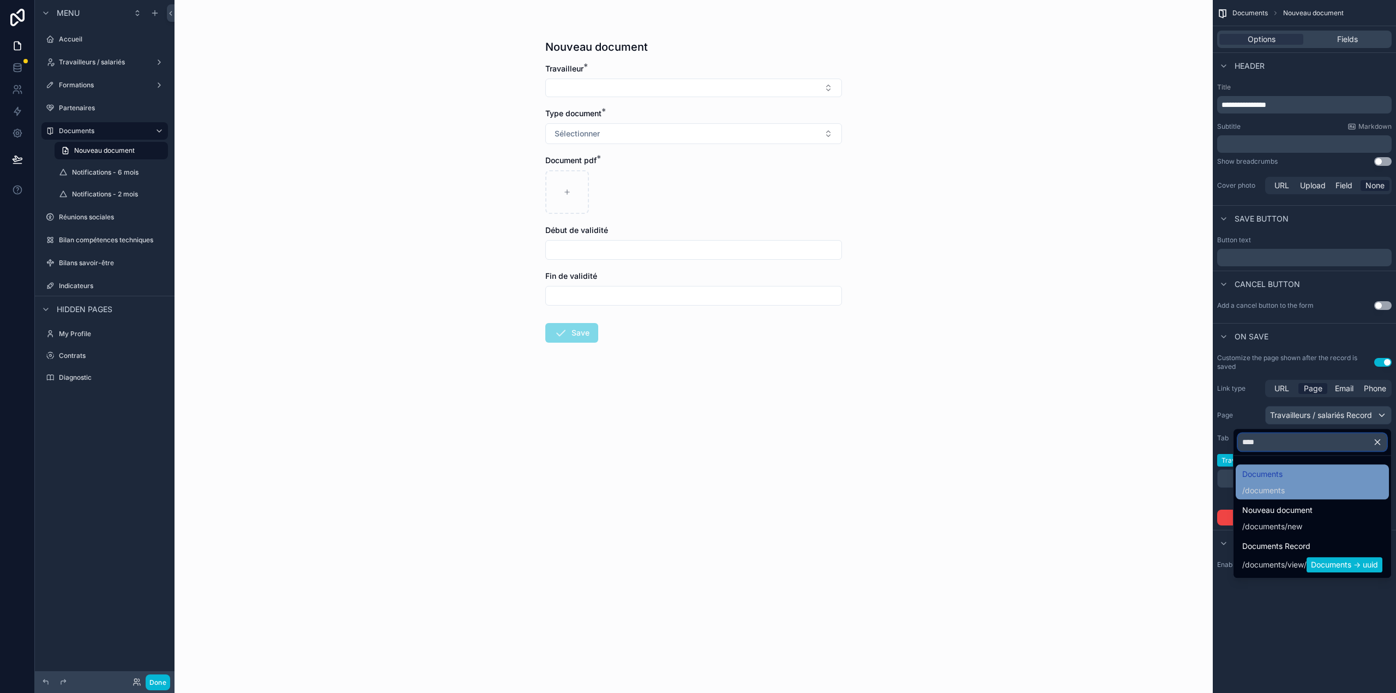
type input "****"
click at [1300, 465] on div "Documents / documents" at bounding box center [1312, 481] width 153 height 35
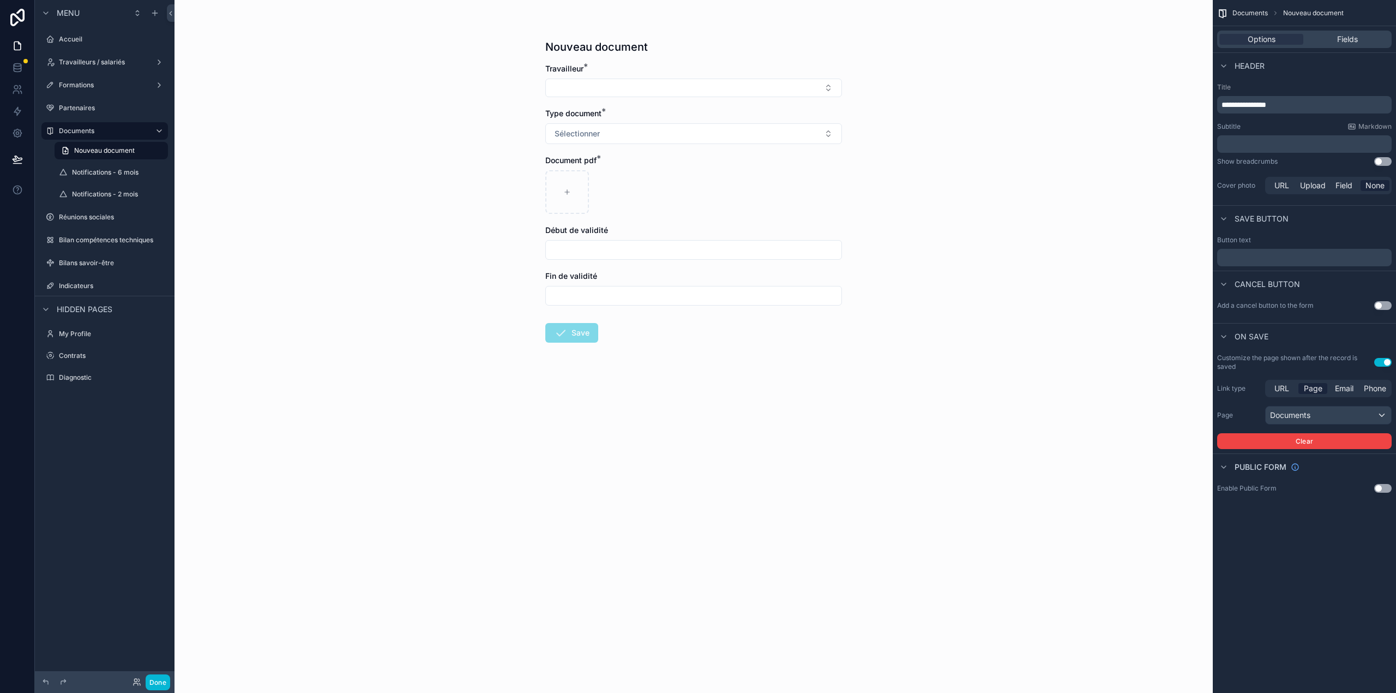
click at [1309, 539] on div "**********" at bounding box center [1304, 346] width 183 height 693
click at [149, 685] on button "Done" at bounding box center [158, 682] width 25 height 16
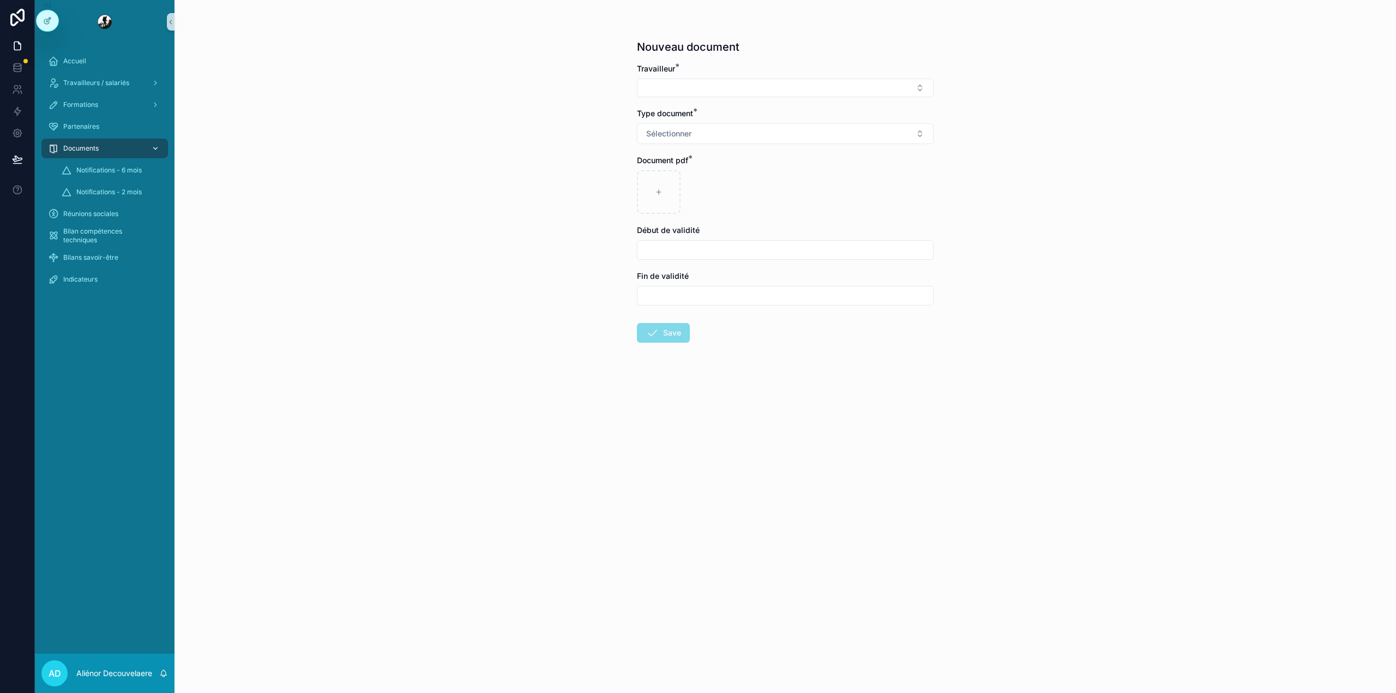
click at [92, 149] on span "Documents" at bounding box center [80, 148] width 35 height 9
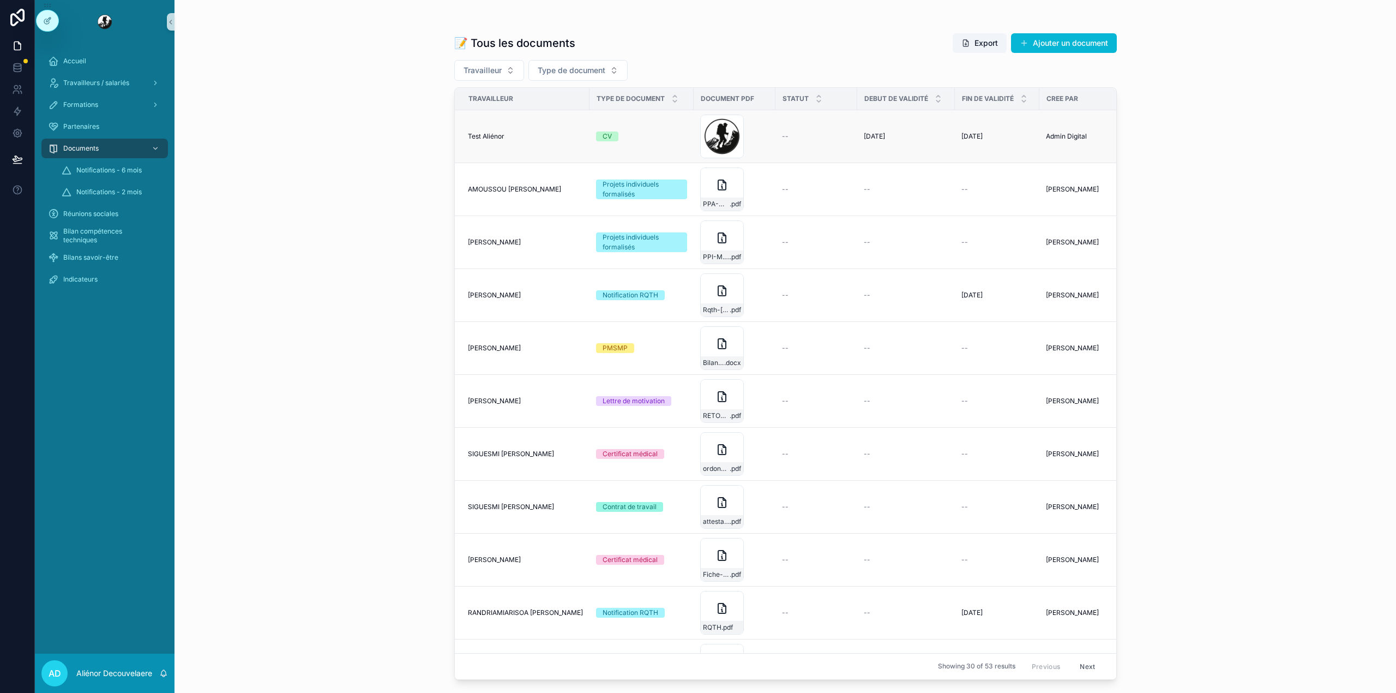
click at [831, 134] on div "--" at bounding box center [816, 136] width 69 height 9
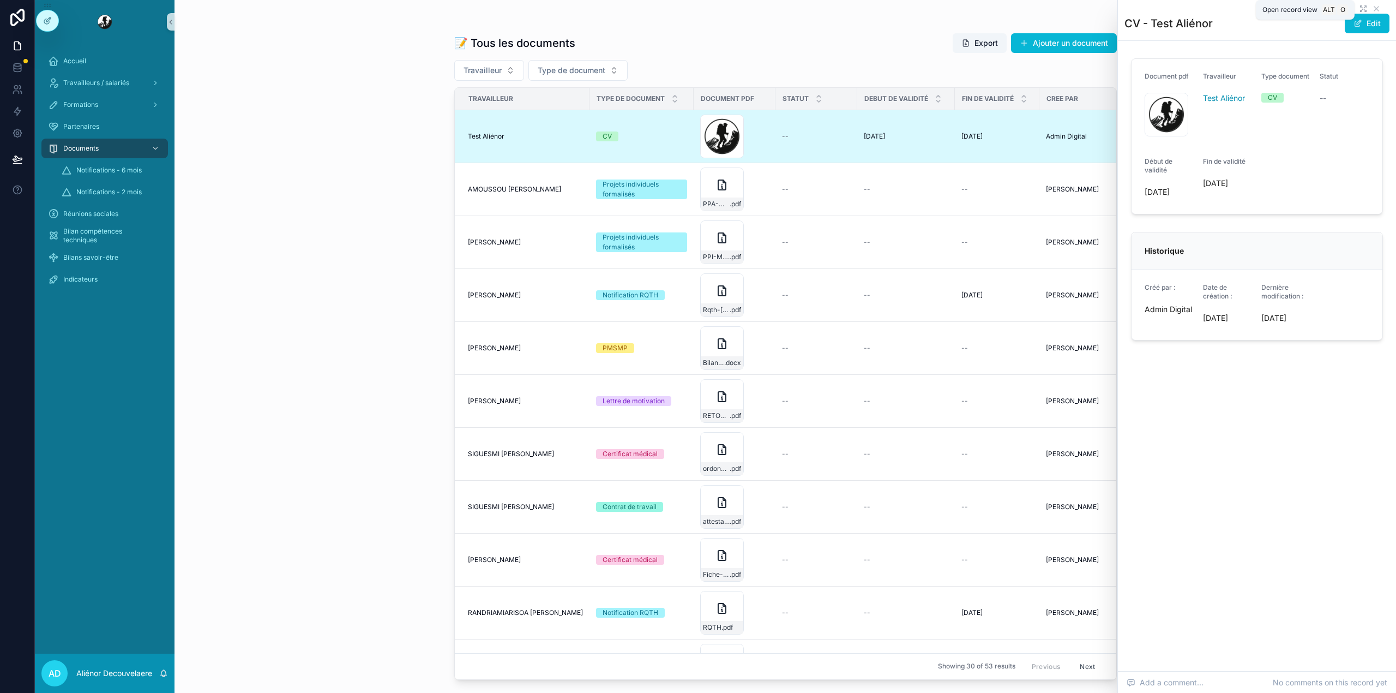
click at [1364, 9] on icon "scrollable content" at bounding box center [1363, 8] width 9 height 9
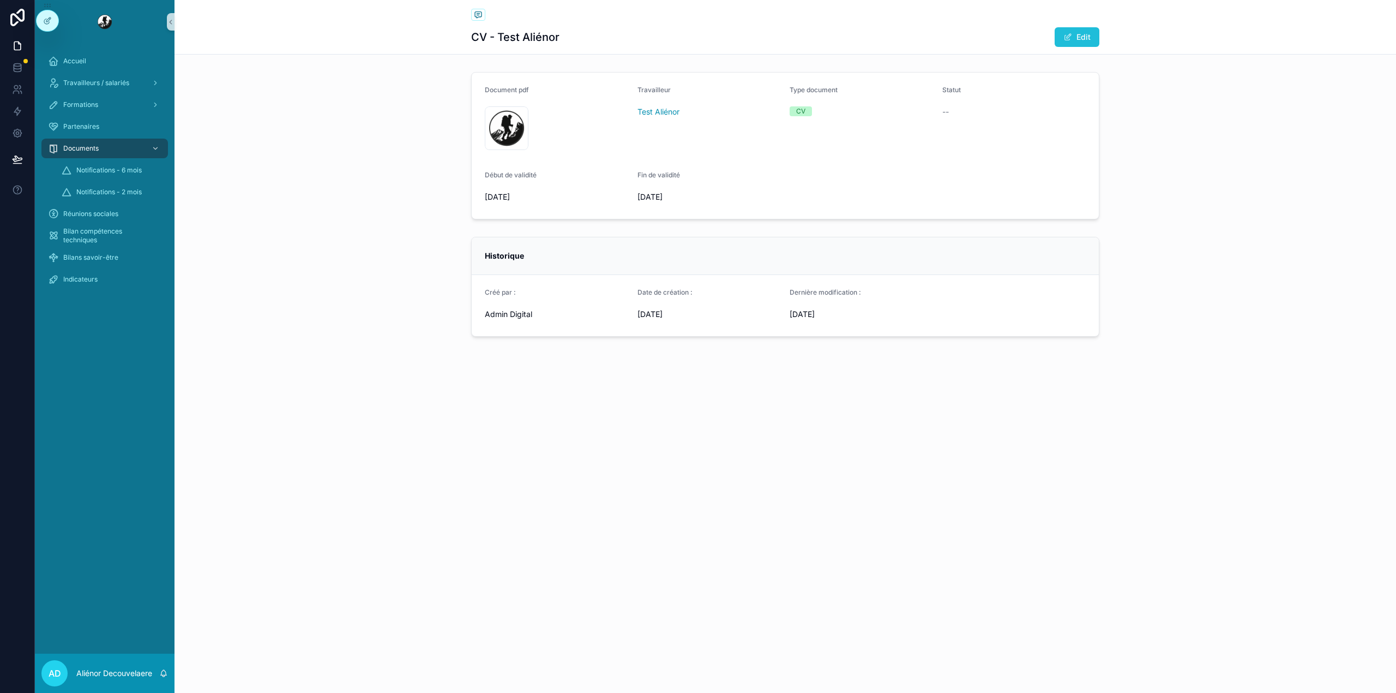
click at [1074, 44] on button "Edit" at bounding box center [1077, 37] width 45 height 20
click at [657, 191] on input "**********" at bounding box center [709, 191] width 143 height 15
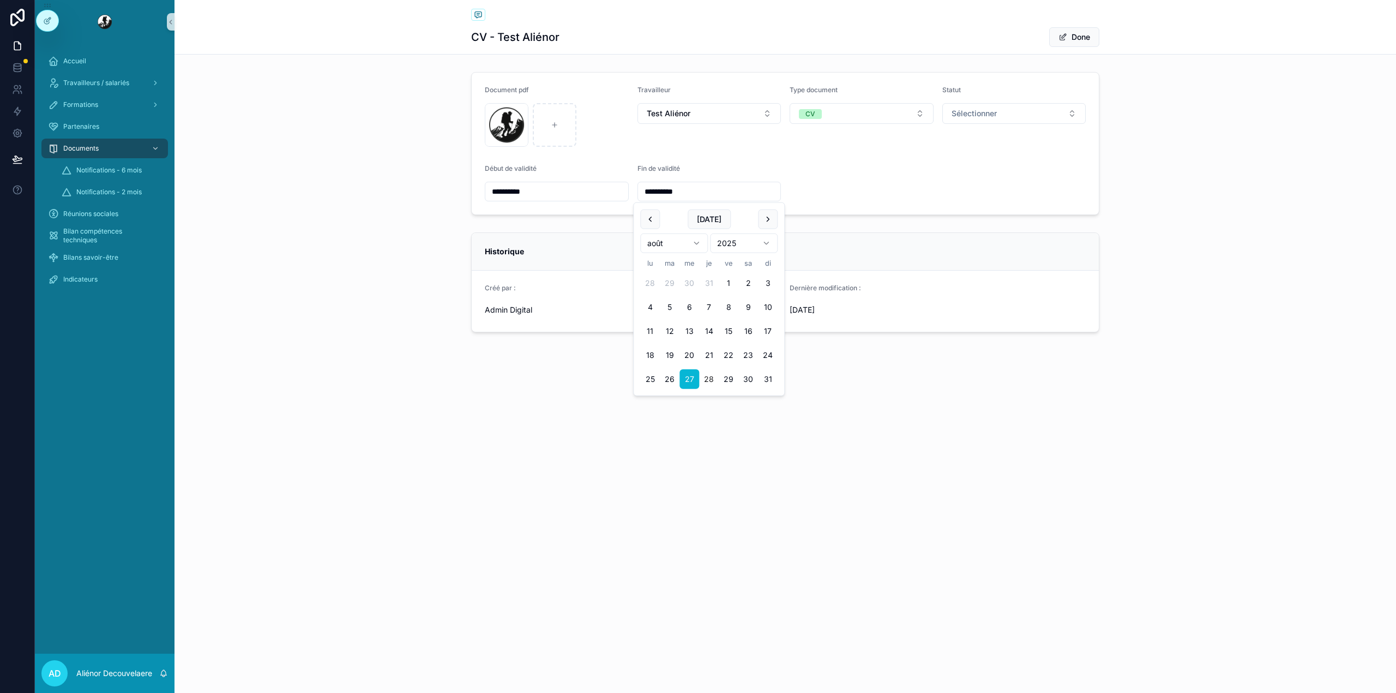
click at [712, 376] on button "28" at bounding box center [709, 379] width 20 height 20
type input "**********"
click at [1083, 41] on span "Done" at bounding box center [1074, 37] width 50 height 20
click at [1089, 40] on button "Done" at bounding box center [1074, 37] width 50 height 20
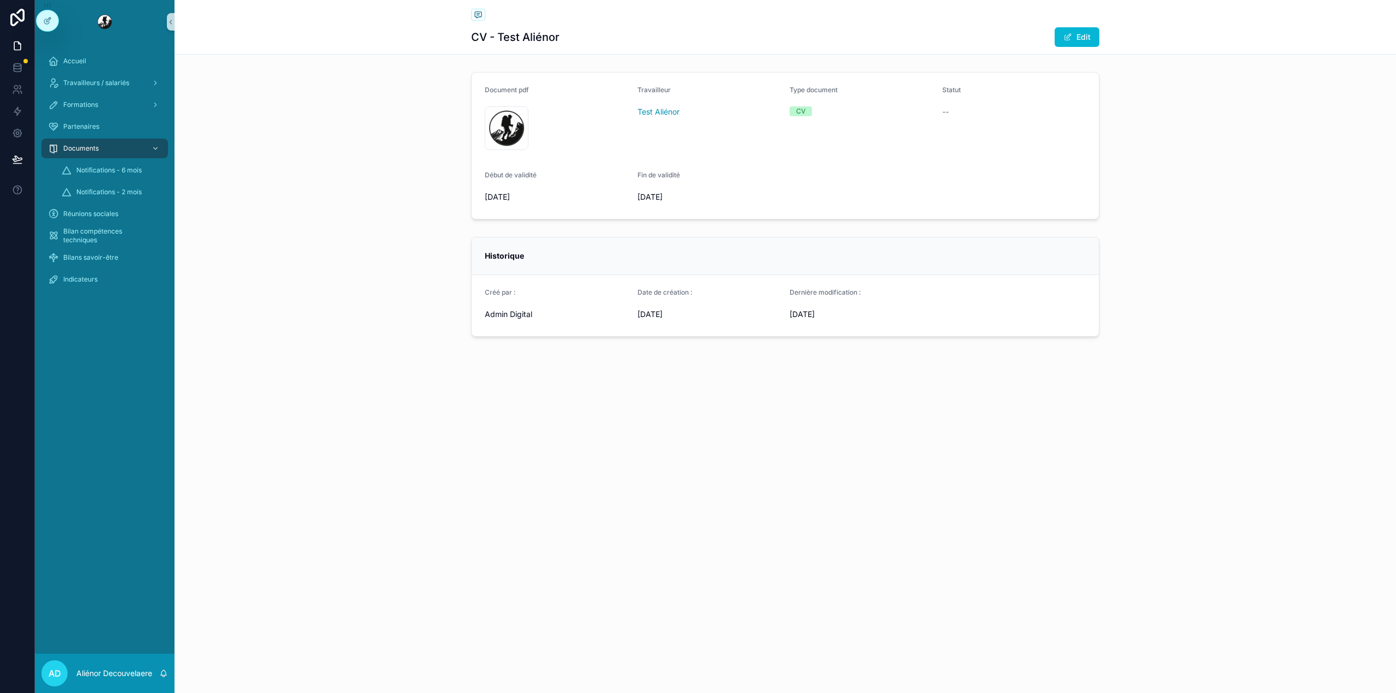
click at [1281, 213] on div "Document pdf Image1 .png Travailleur Test Aliénor Type document CV Statut -- Dé…" at bounding box center [786, 146] width 1222 height 156
drag, startPoint x: 82, startPoint y: 151, endPoint x: 197, endPoint y: 108, distance: 122.9
click at [82, 151] on span "Documents" at bounding box center [80, 148] width 35 height 9
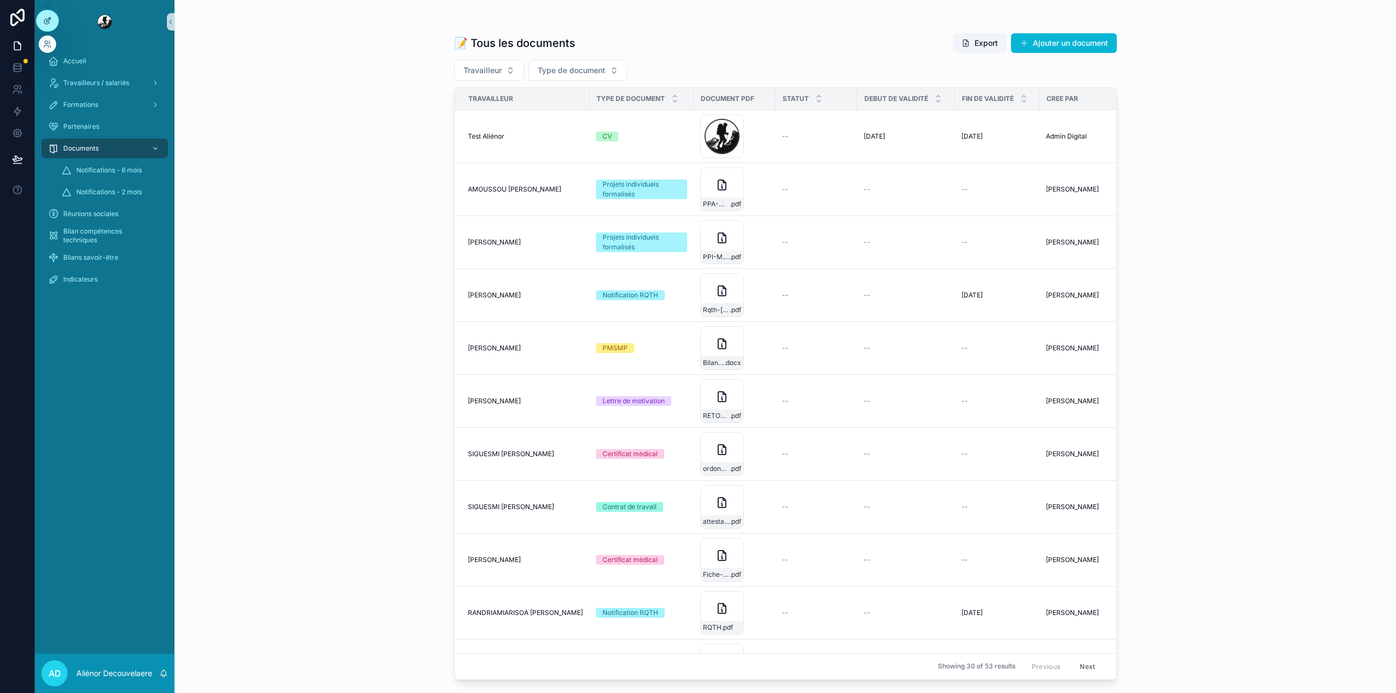
click at [45, 12] on div at bounding box center [48, 20] width 22 height 21
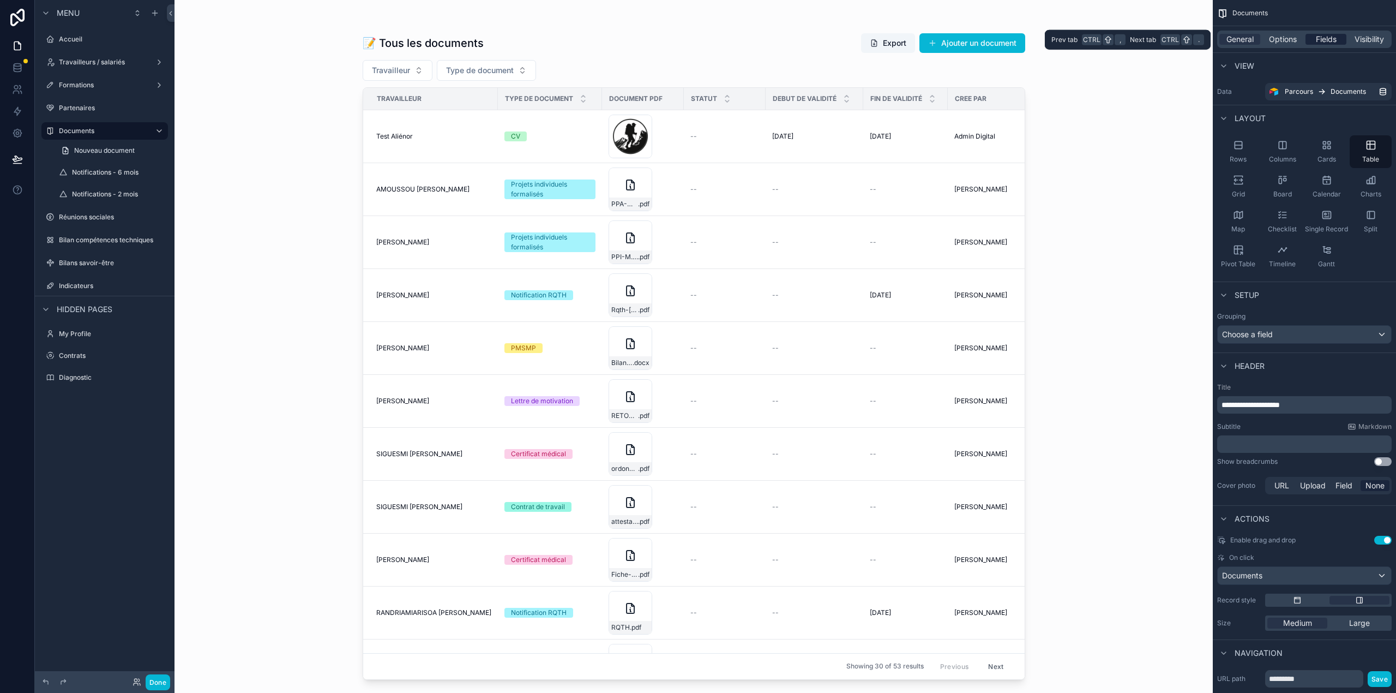
click at [1323, 37] on span "Fields" at bounding box center [1326, 39] width 21 height 11
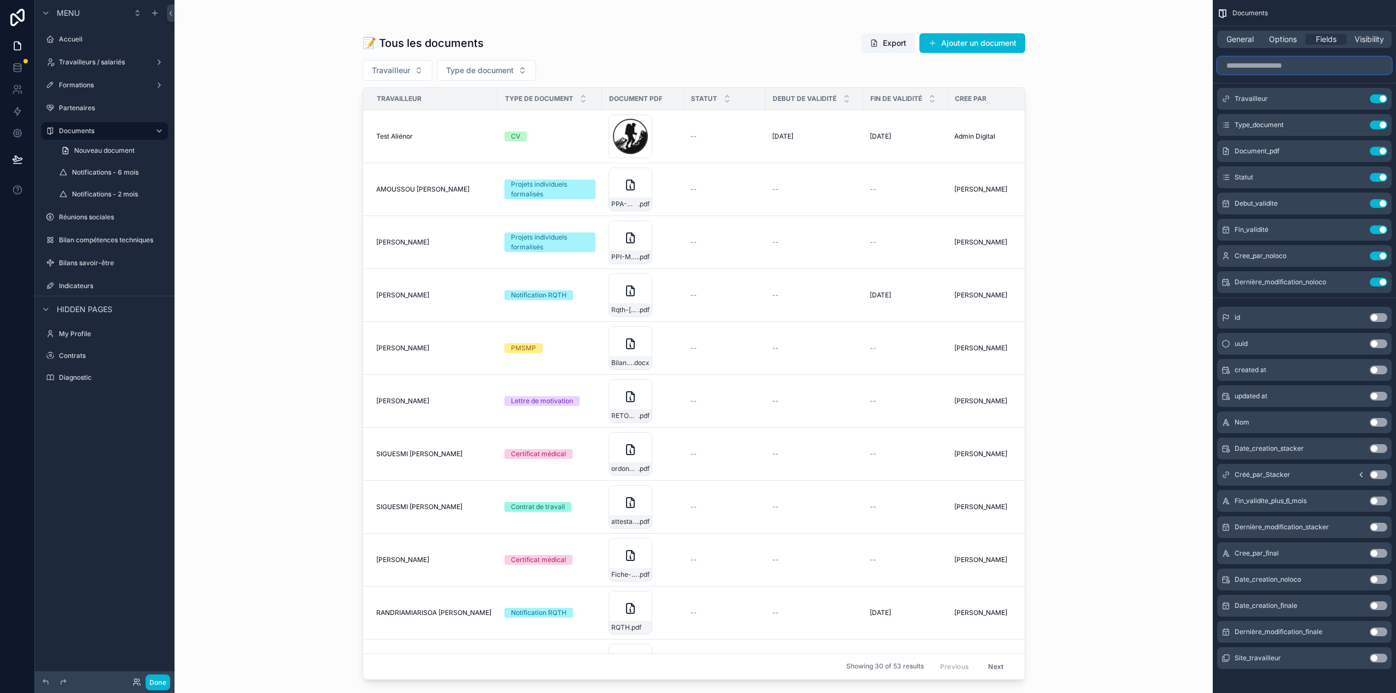
click at [1302, 65] on input "scrollable content" at bounding box center [1304, 65] width 175 height 17
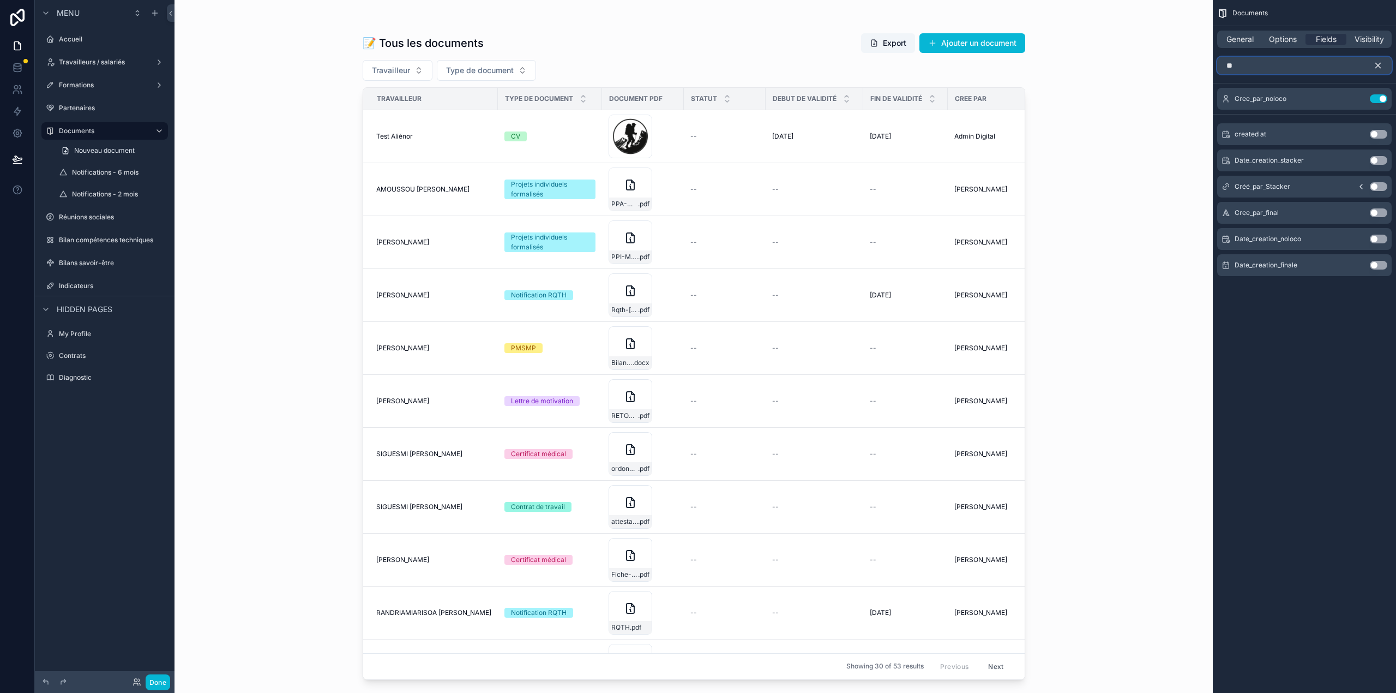
type input "**"
click at [1376, 215] on button "Use setting" at bounding box center [1378, 212] width 17 height 9
click at [1376, 99] on button "Use setting" at bounding box center [1378, 98] width 17 height 9
click at [1379, 263] on button "Use setting" at bounding box center [1378, 265] width 17 height 9
click at [1376, 67] on icon "scrollable content" at bounding box center [1378, 66] width 10 height 10
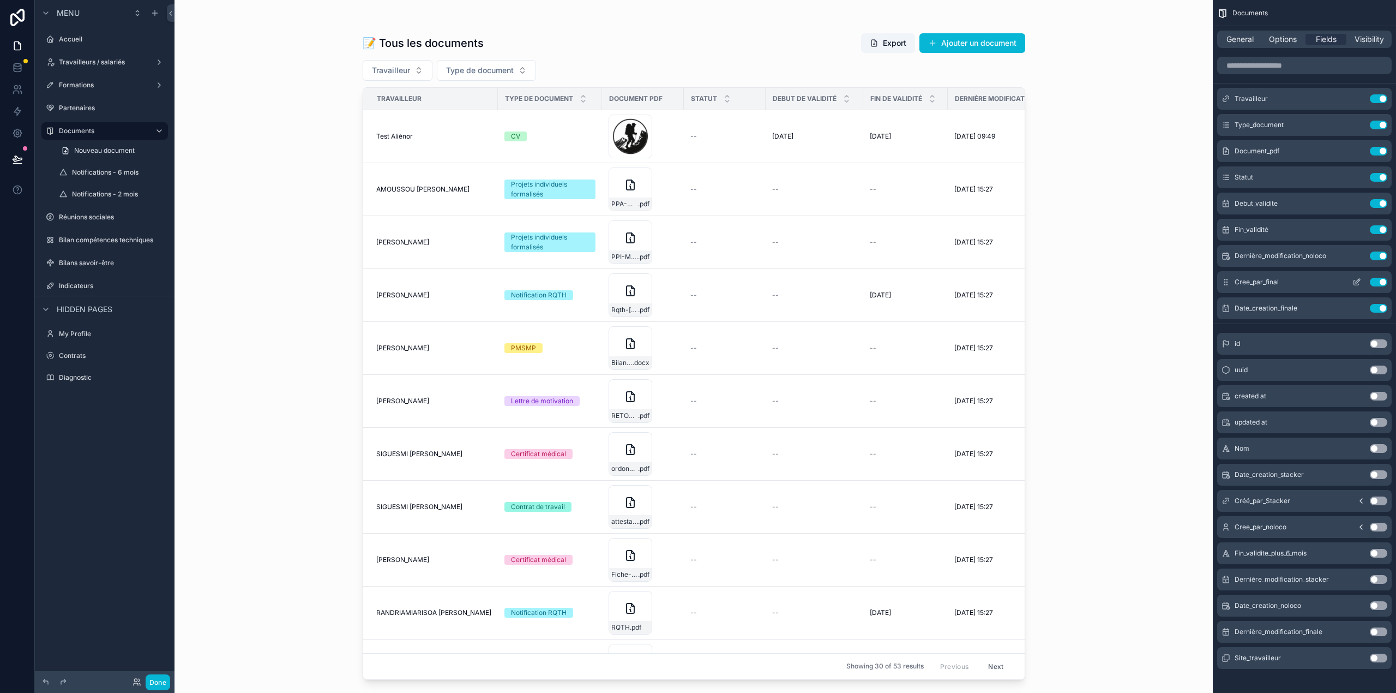
click at [1352, 280] on button "scrollable content" at bounding box center [1356, 282] width 17 height 9
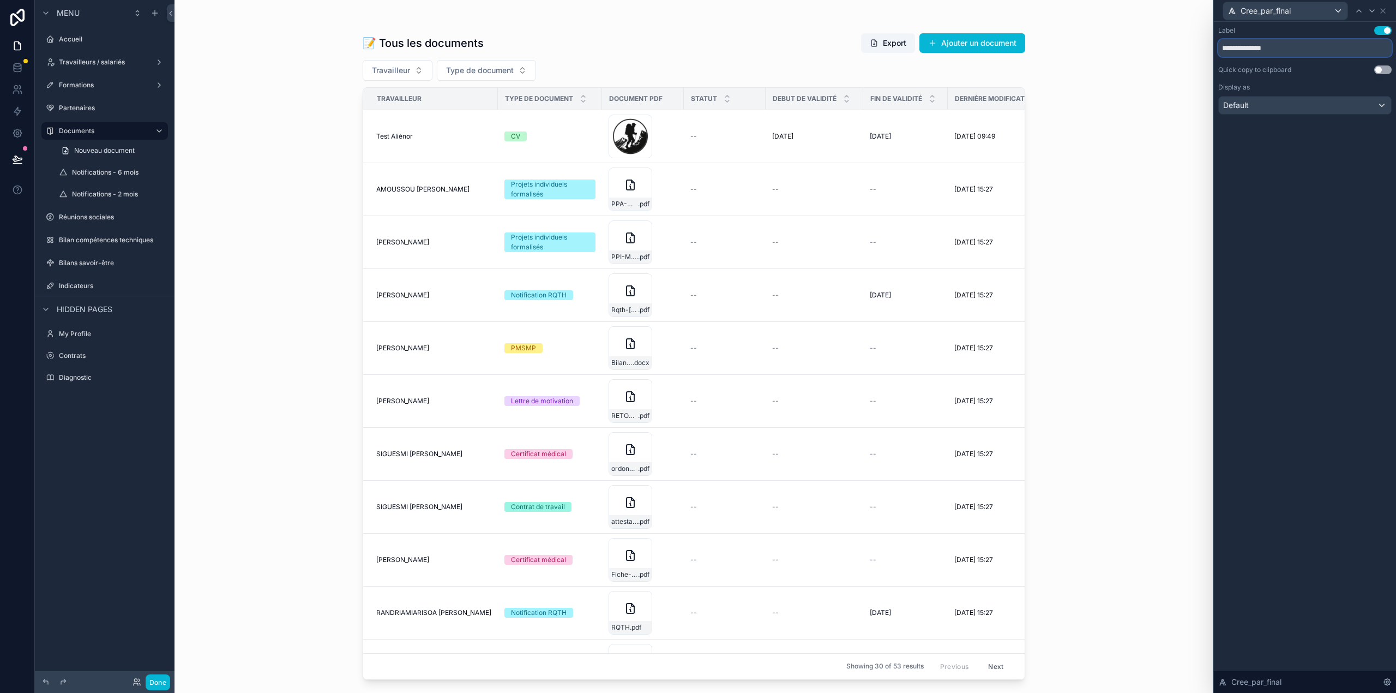
drag, startPoint x: 1319, startPoint y: 48, endPoint x: 1230, endPoint y: 44, distance: 88.4
click at [1230, 44] on input "**********" at bounding box center [1304, 47] width 173 height 17
type input "********"
click at [1377, 13] on div at bounding box center [1372, 10] width 13 height 13
drag, startPoint x: 1246, startPoint y: 48, endPoint x: 1240, endPoint y: 48, distance: 6.5
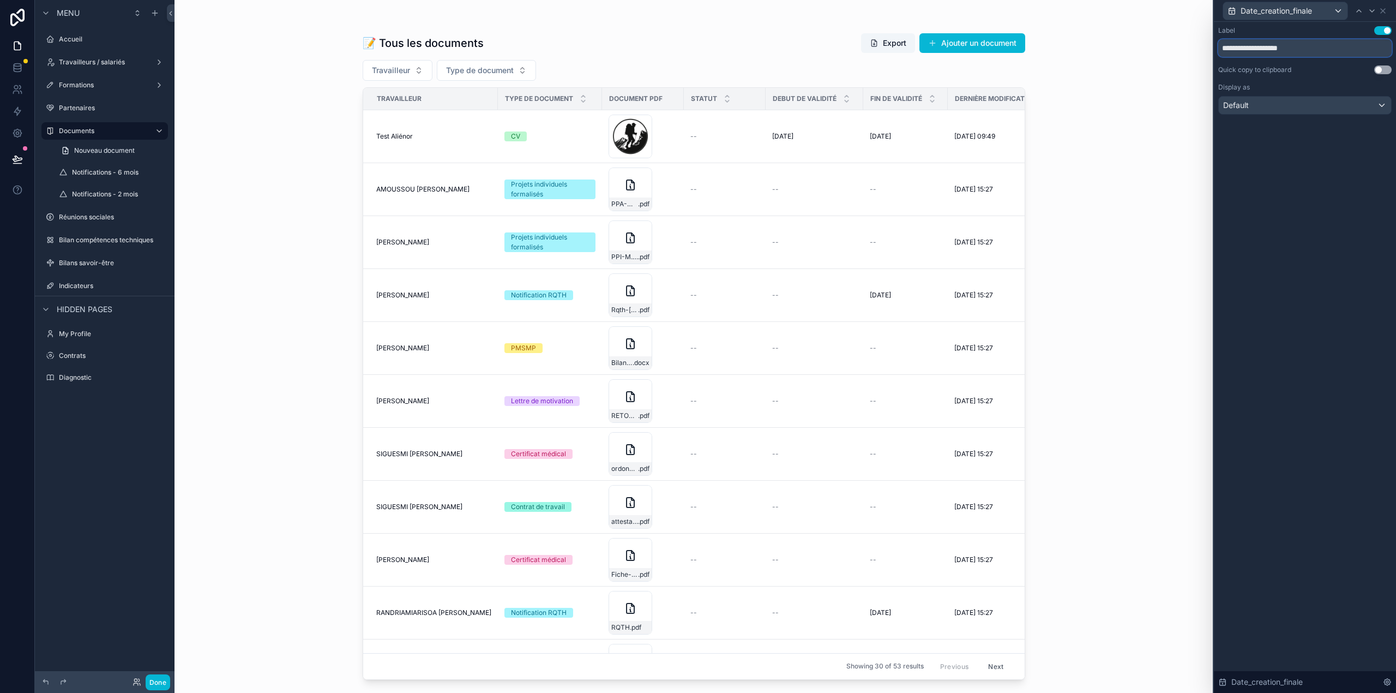
click at [1240, 48] on input "**********" at bounding box center [1304, 47] width 173 height 17
type input "**********"
click at [1382, 10] on icon at bounding box center [1383, 11] width 9 height 9
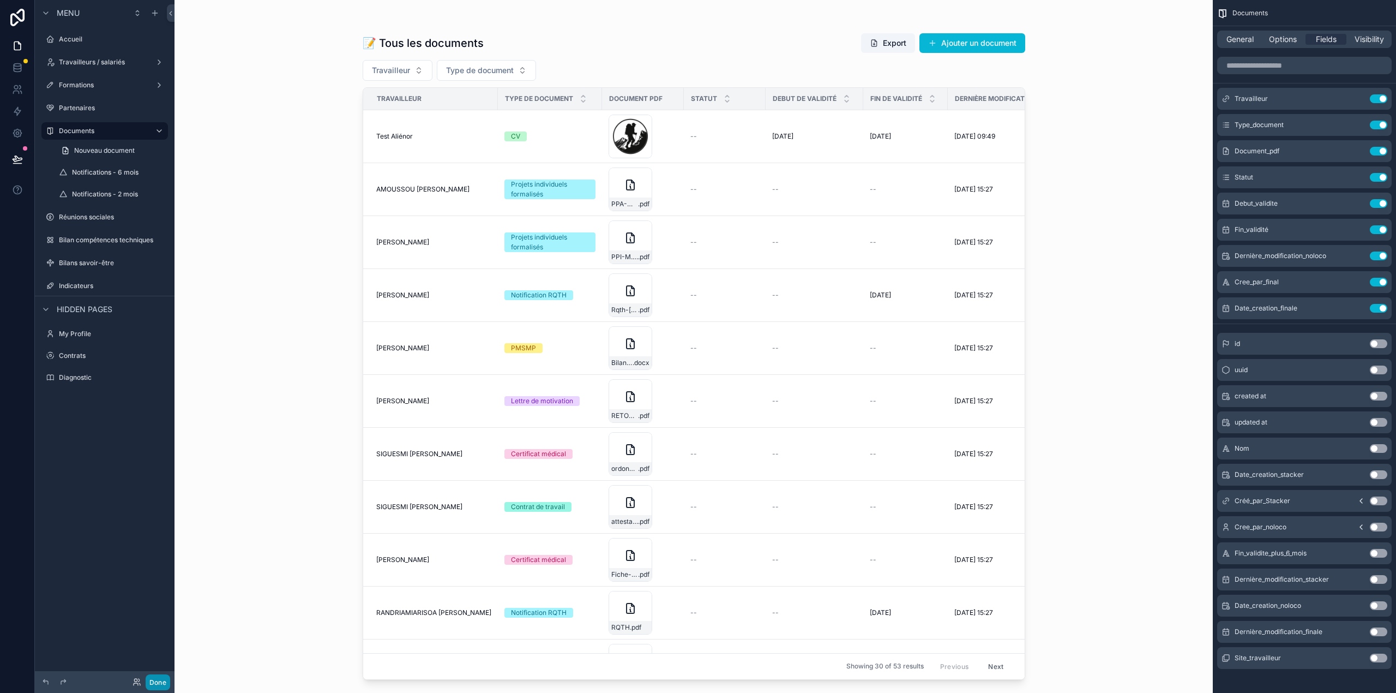
click at [158, 687] on button "Done" at bounding box center [158, 682] width 25 height 16
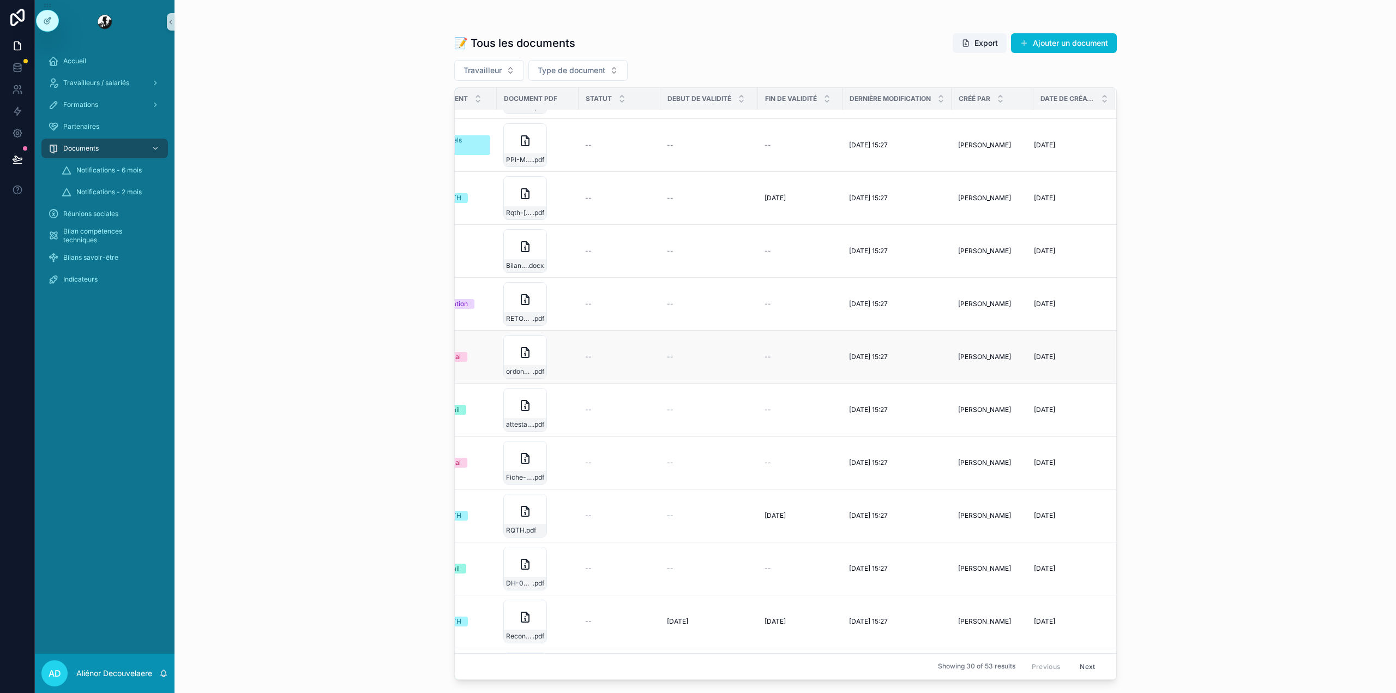
scroll to position [0, 214]
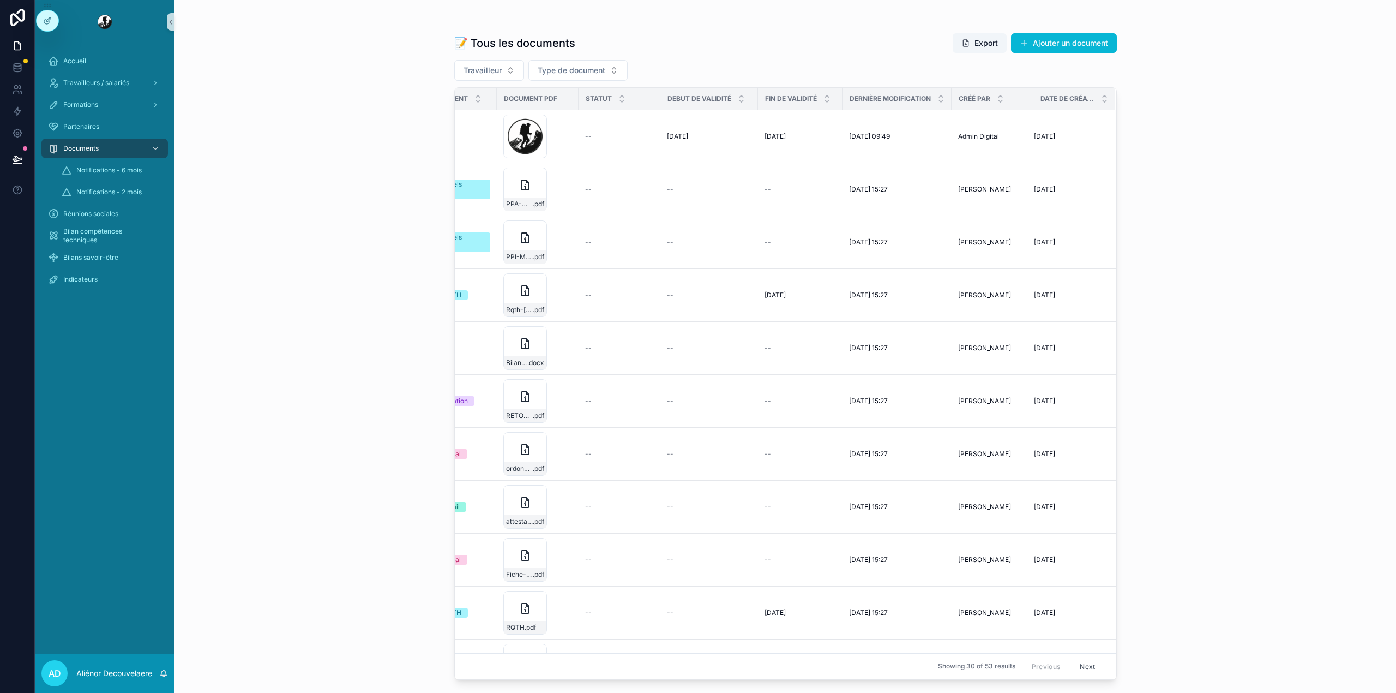
click at [1277, 283] on div "📝 Tous les documents Export Ajouter un document Travailleur Type de document Tr…" at bounding box center [786, 346] width 1222 height 693
click at [25, 153] on button at bounding box center [17, 159] width 24 height 31
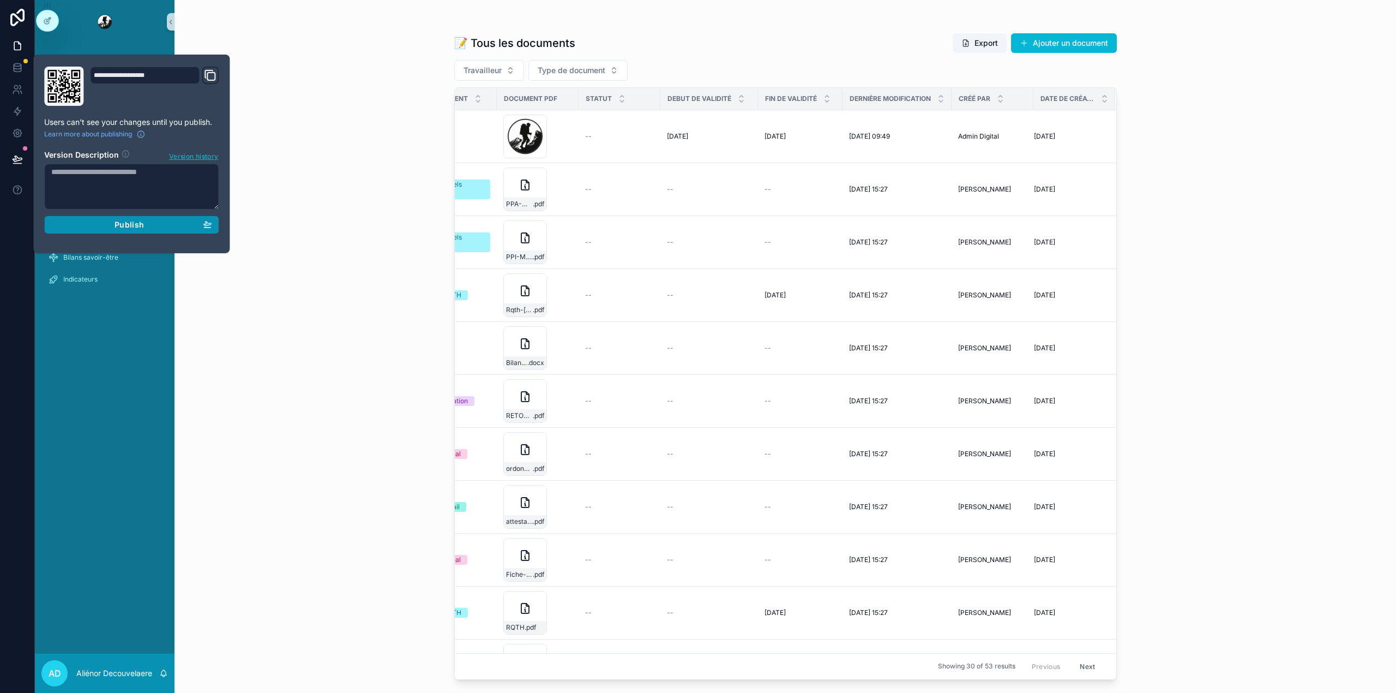
click at [99, 225] on div "Publish" at bounding box center [131, 225] width 160 height 10
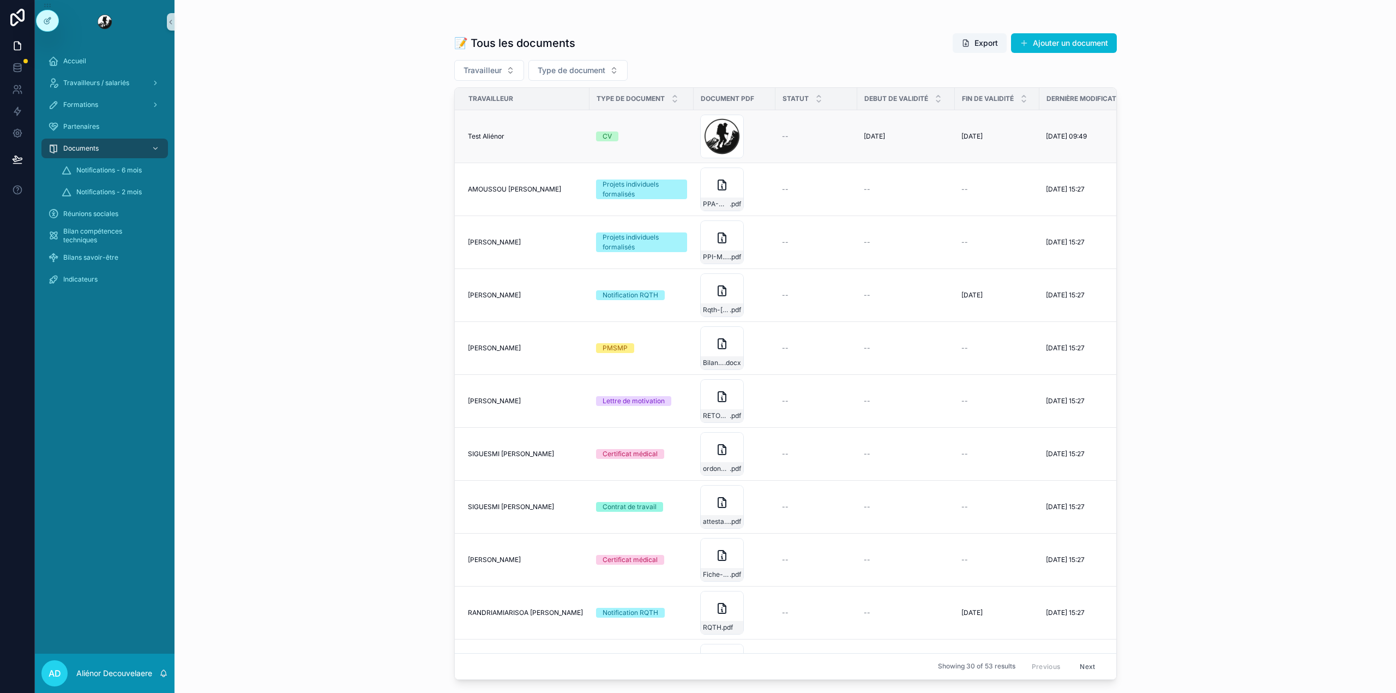
click at [813, 140] on div "--" at bounding box center [816, 136] width 69 height 9
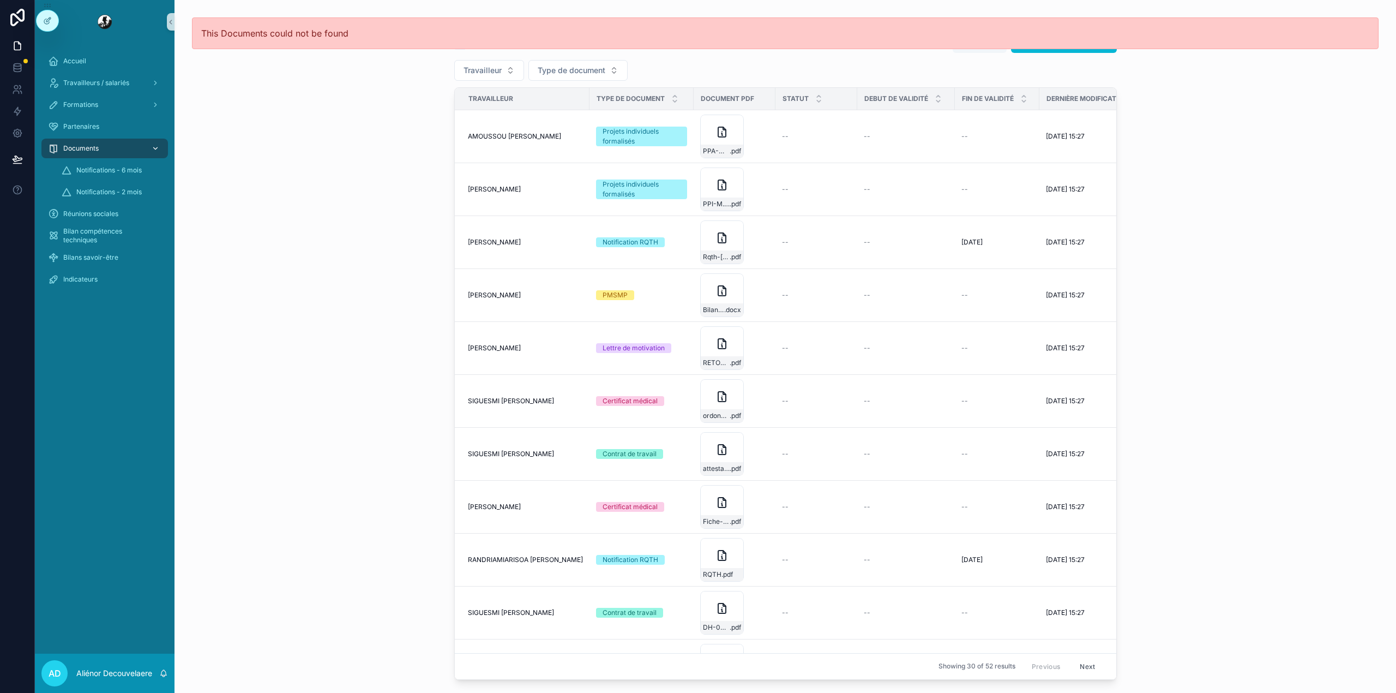
click at [105, 151] on div "Documents" at bounding box center [104, 148] width 113 height 17
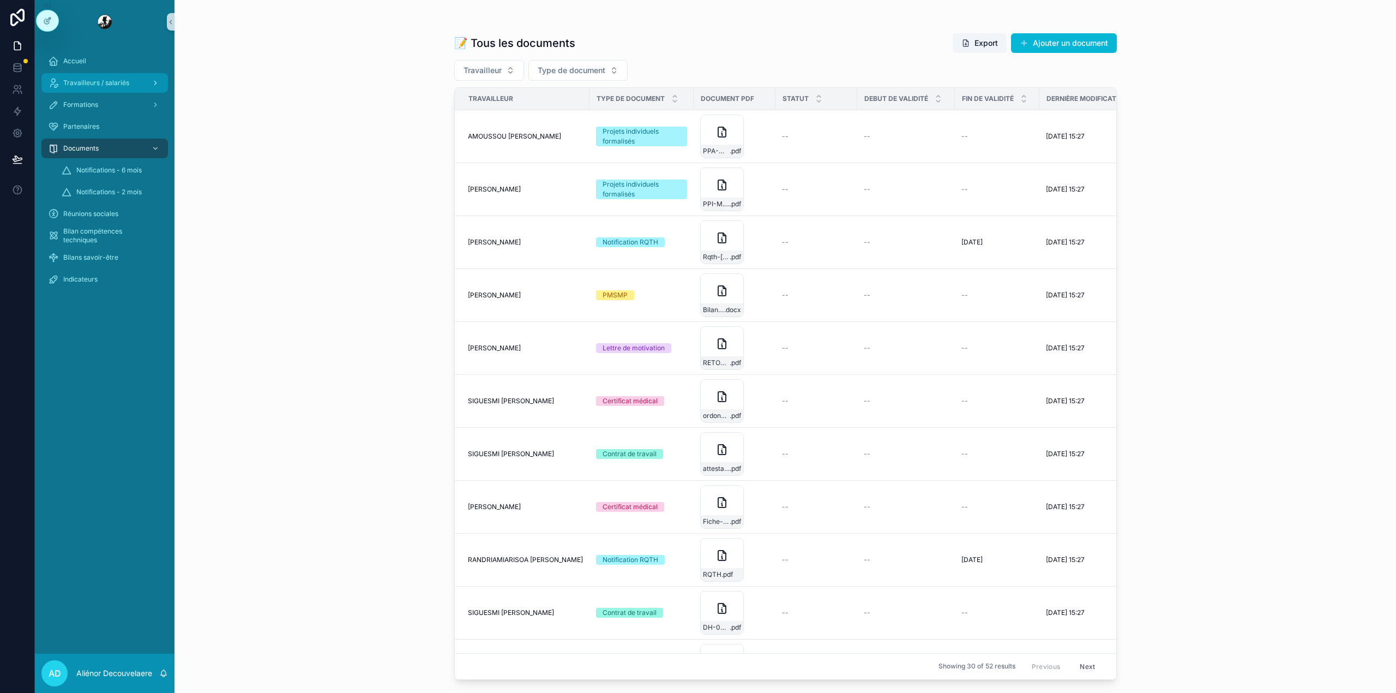
click at [108, 83] on span "Travailleurs / salariés" at bounding box center [96, 83] width 66 height 9
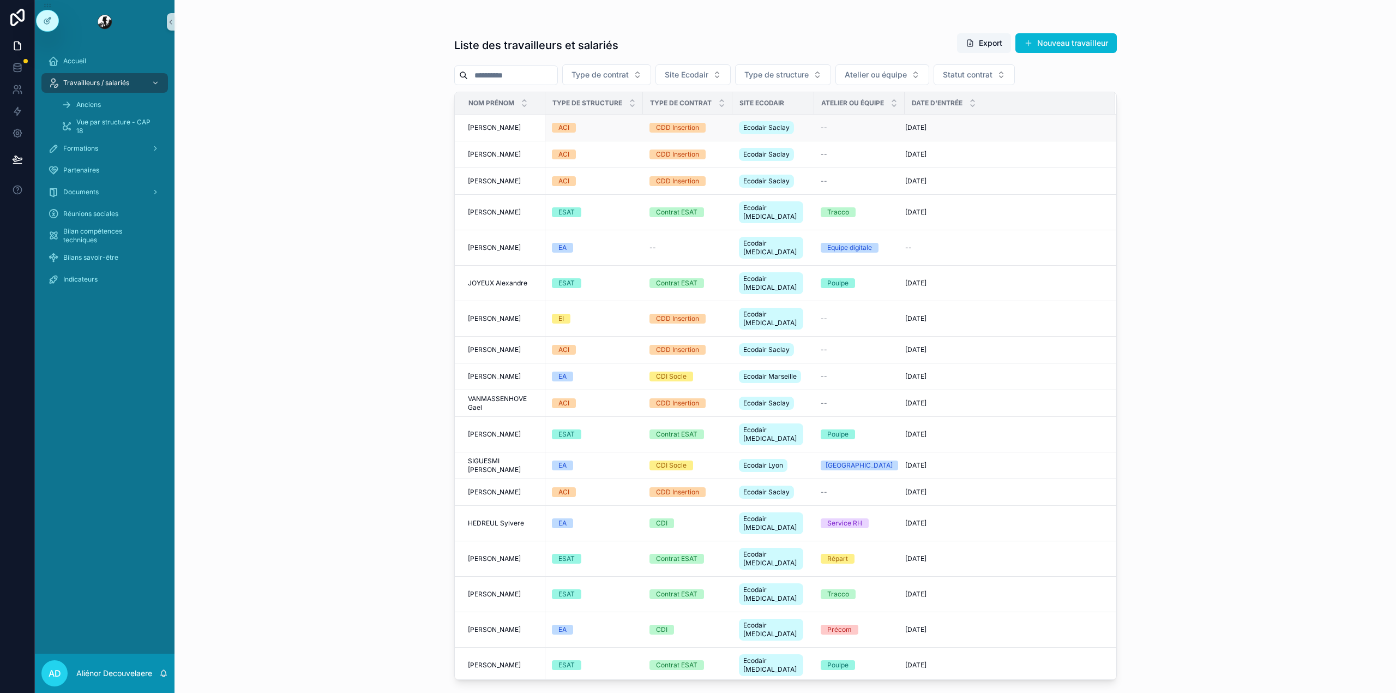
click at [837, 123] on div "--" at bounding box center [859, 127] width 77 height 9
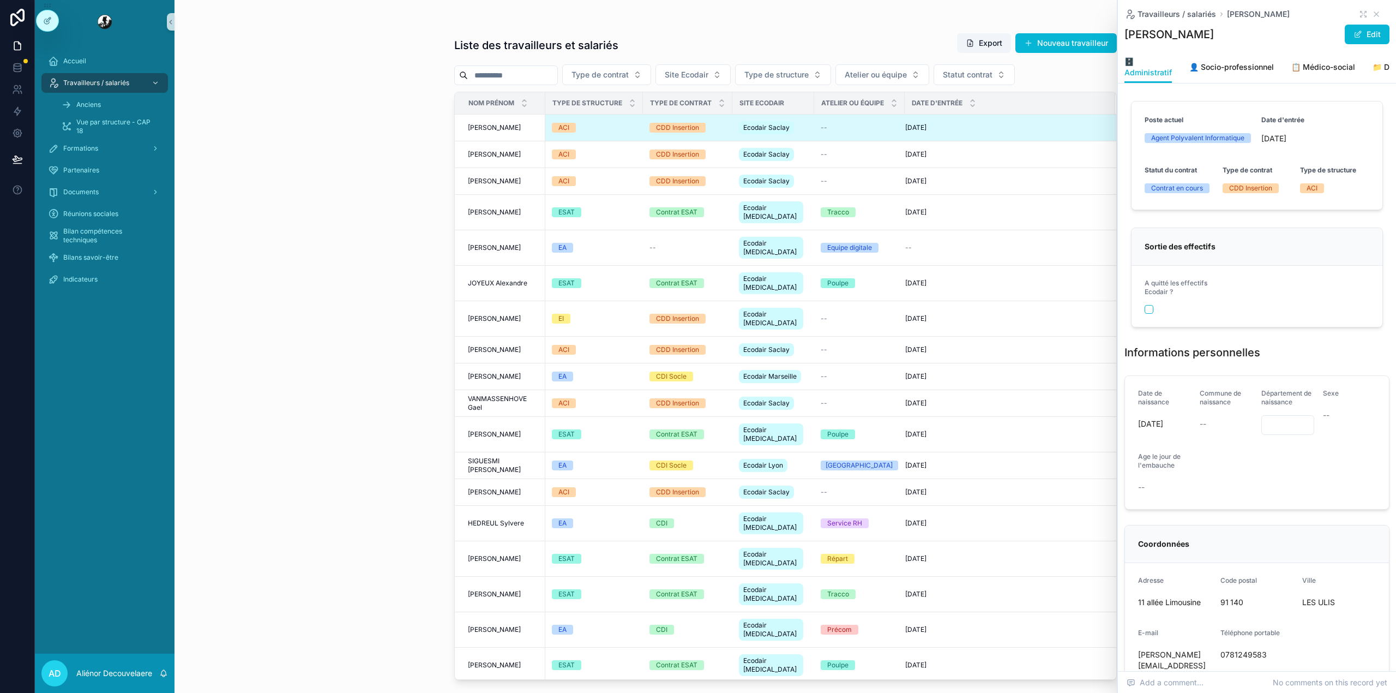
click at [557, 73] on input "scrollable content" at bounding box center [512, 75] width 89 height 15
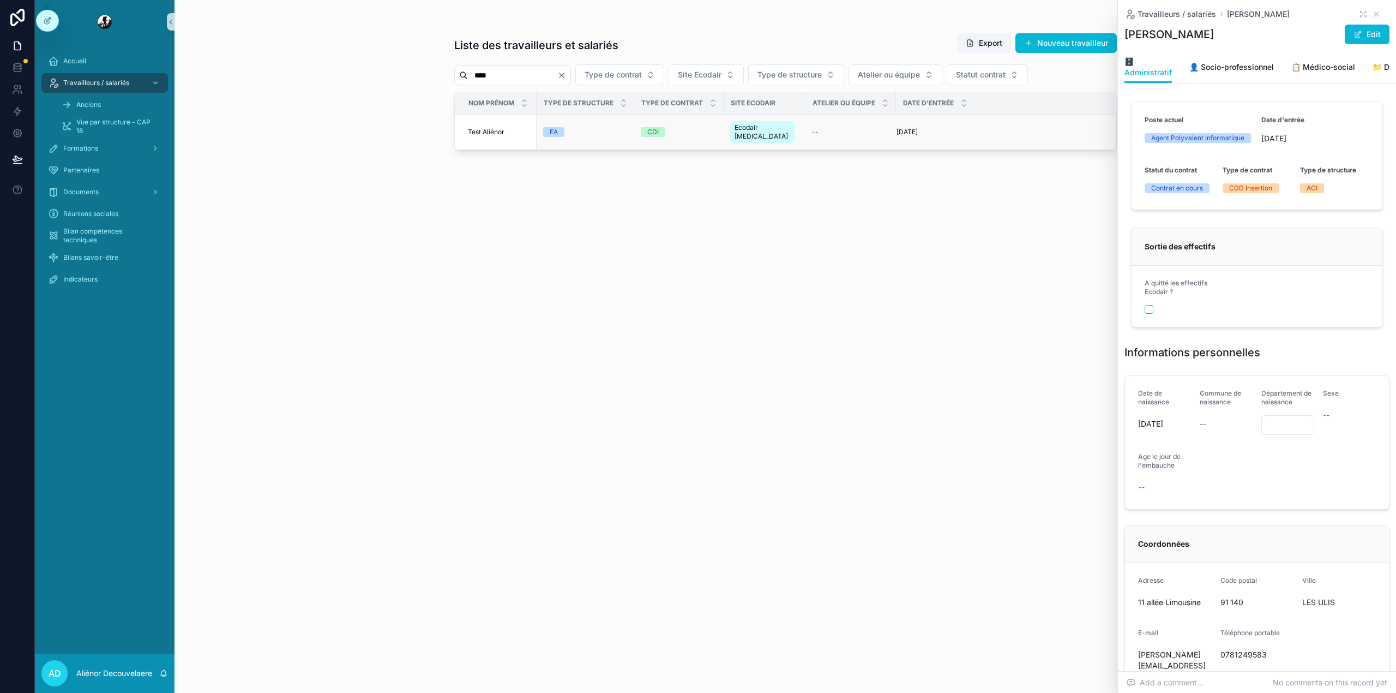
type input "****"
click at [822, 131] on div "--" at bounding box center [850, 132] width 77 height 9
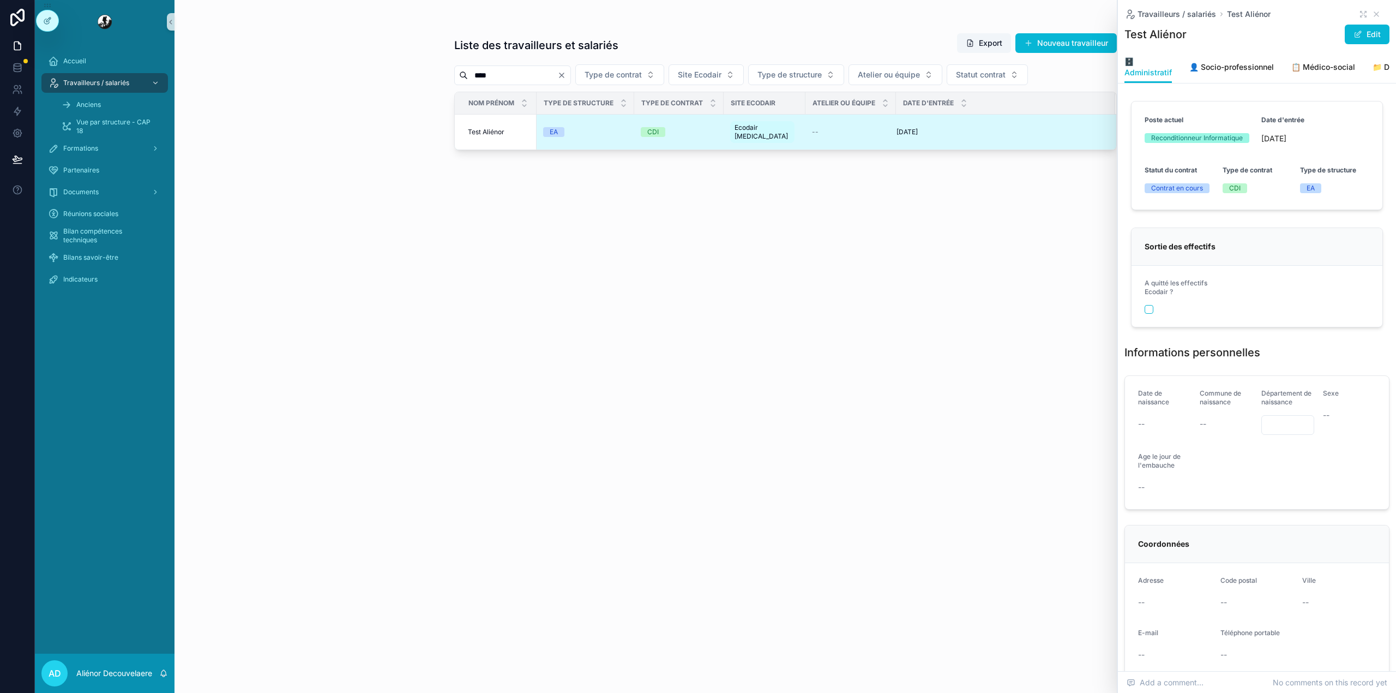
click at [1358, 14] on div "Travailleurs / salariés Test Aliénor" at bounding box center [1257, 14] width 265 height 11
click at [1348, 9] on div "Travailleurs / salariés Test Aliénor" at bounding box center [1257, 14] width 265 height 11
click at [1359, 14] on icon "scrollable content" at bounding box center [1363, 14] width 9 height 9
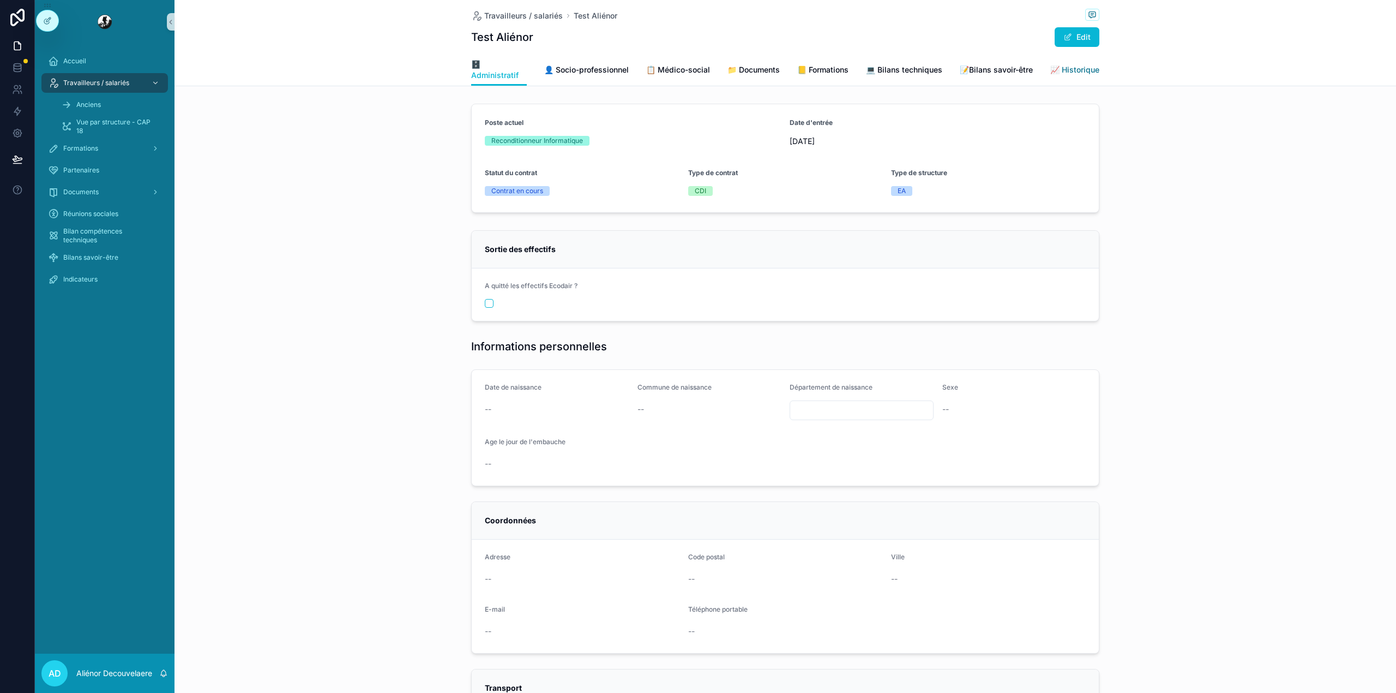
click at [1091, 67] on span "📈 Historique" at bounding box center [1074, 69] width 49 height 11
